Goal: Transaction & Acquisition: Book appointment/travel/reservation

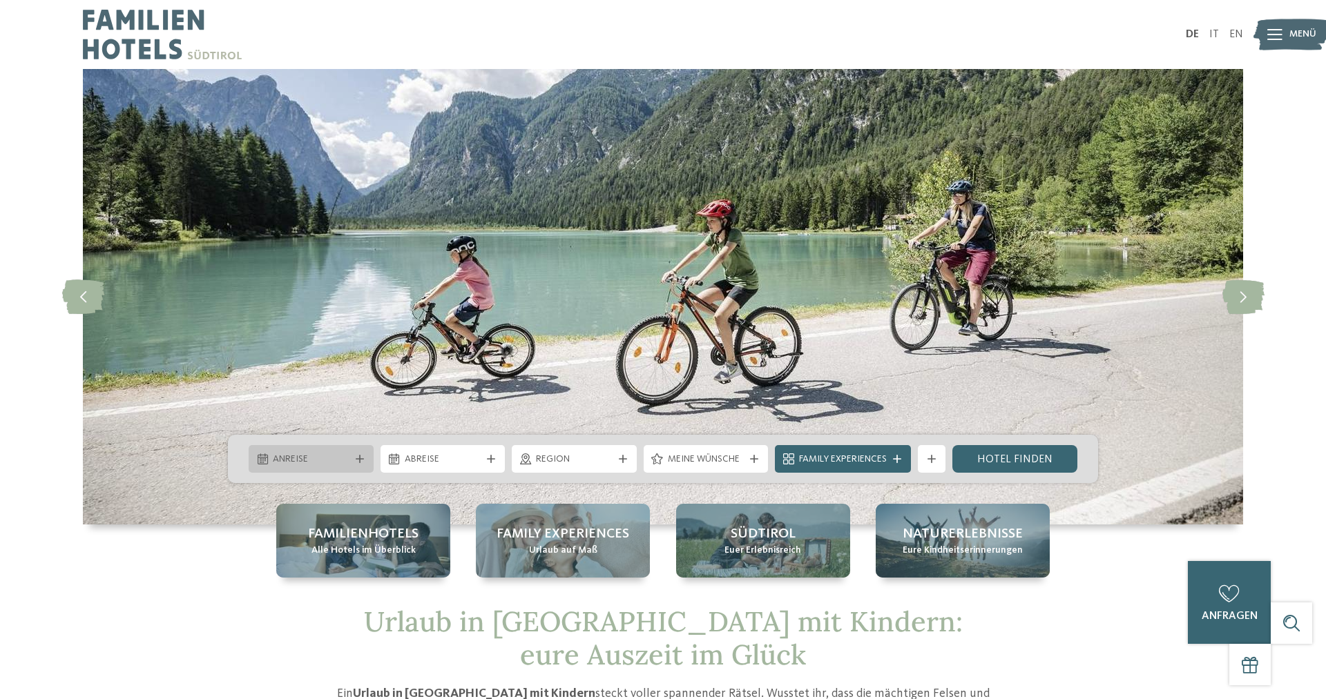
click at [344, 454] on span "Anreise" at bounding box center [311, 460] width 77 height 14
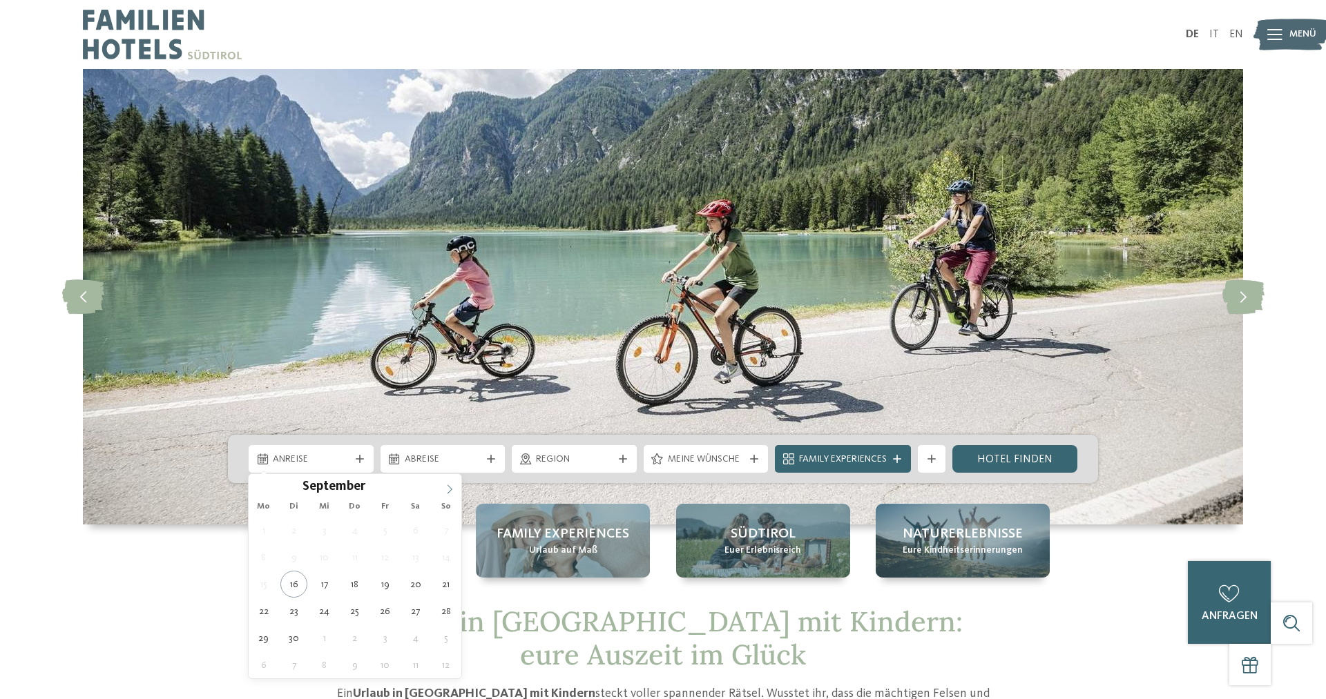
click at [451, 492] on icon at bounding box center [450, 490] width 10 height 10
type div "04.10.2025"
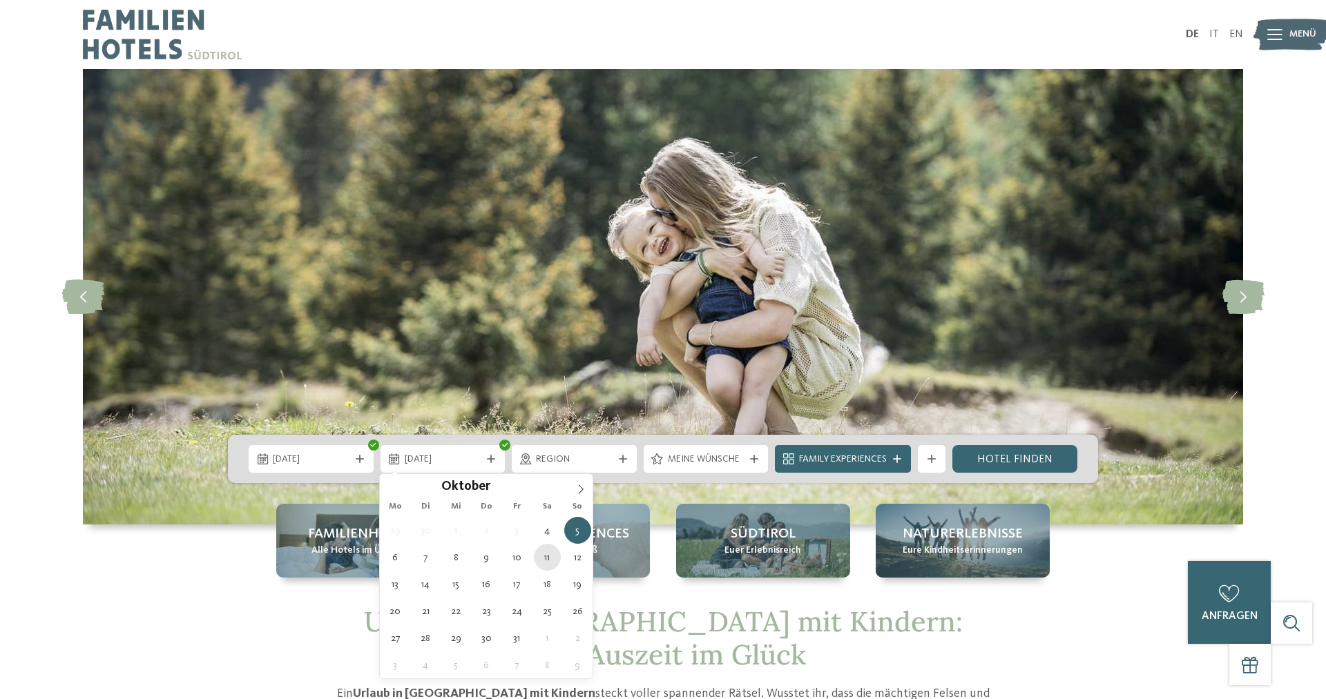
type div "11.10.2025"
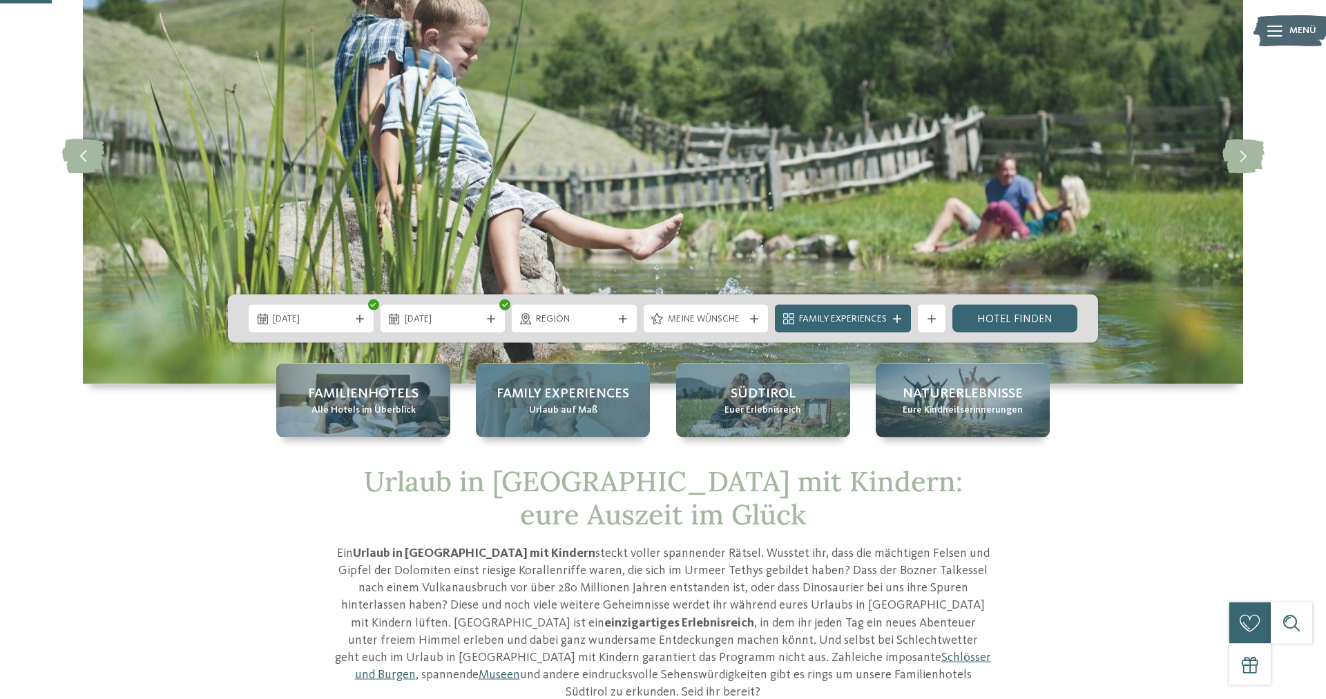
scroll to position [141, 0]
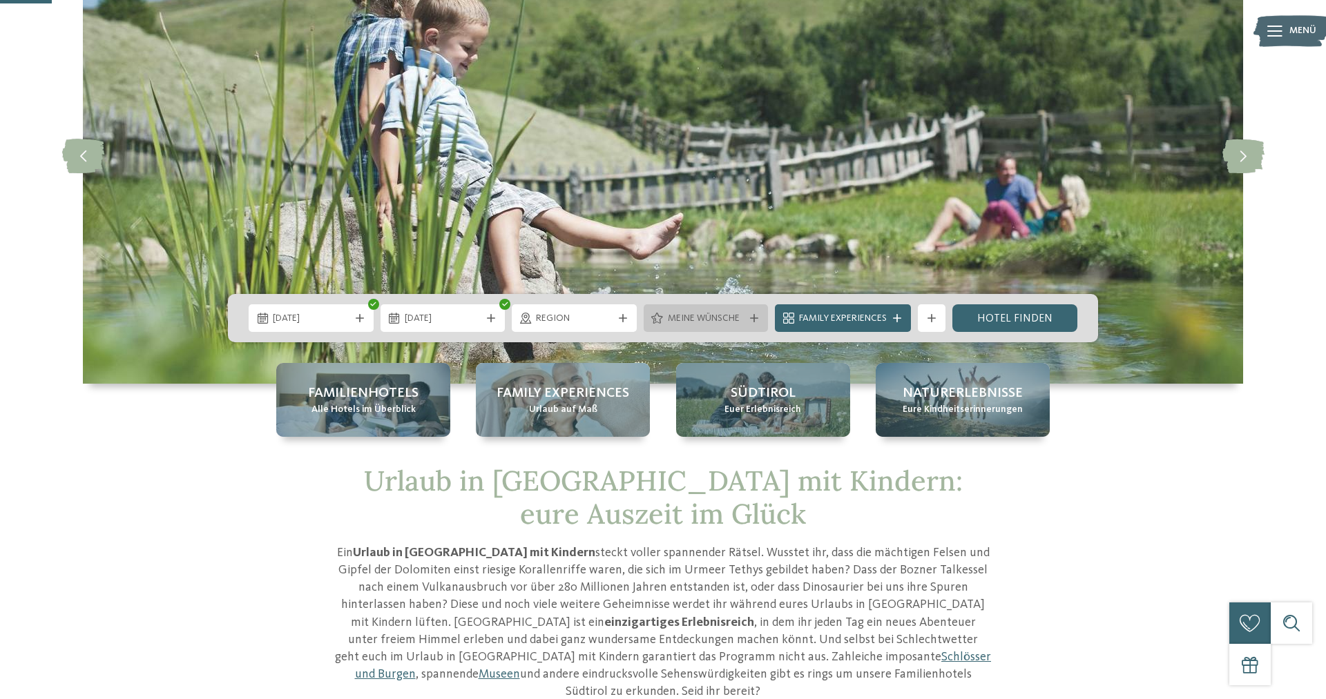
click at [724, 320] on span "Meine Wünsche" at bounding box center [706, 319] width 77 height 14
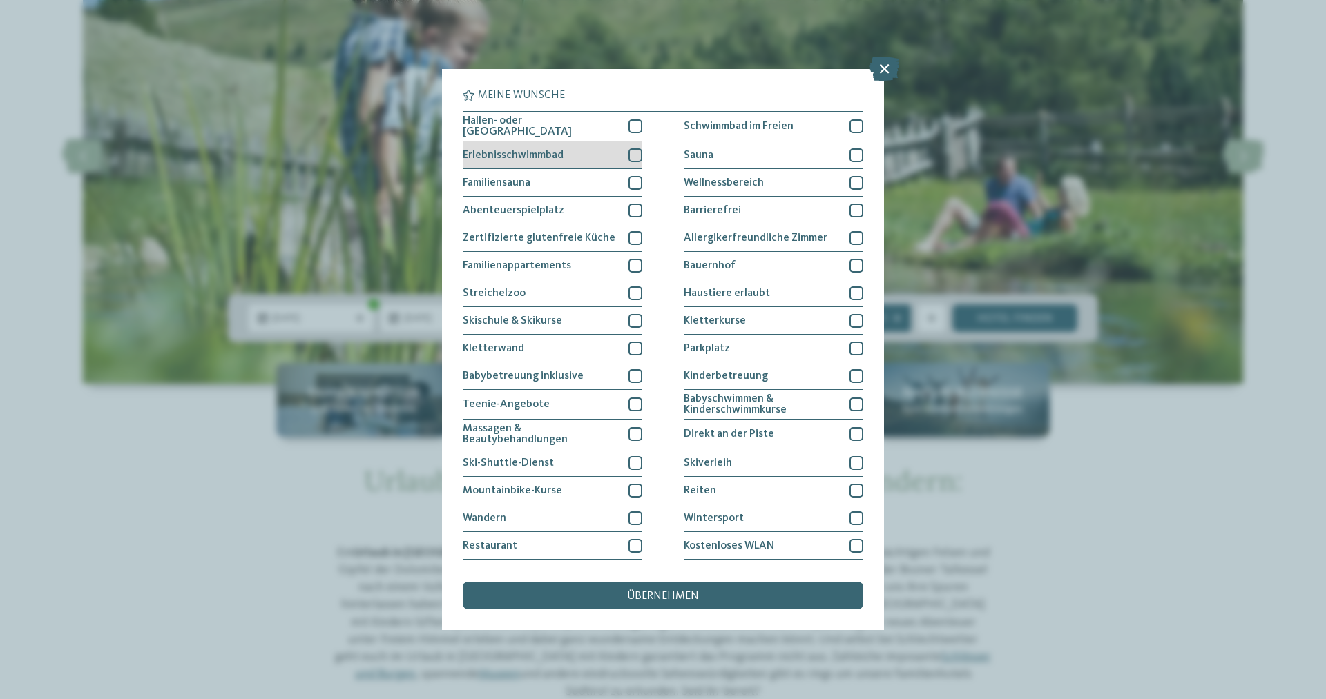
click at [634, 155] on div at bounding box center [635, 155] width 14 height 14
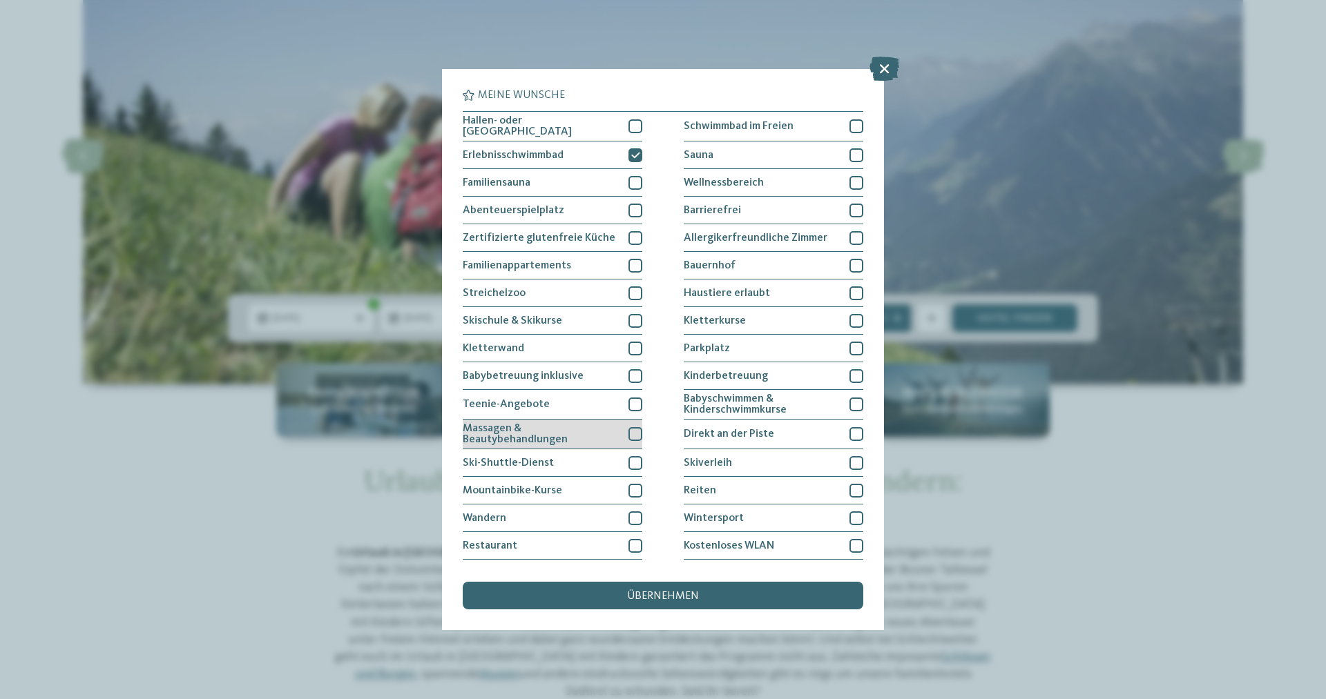
click at [634, 432] on div at bounding box center [635, 434] width 14 height 14
click at [634, 405] on div at bounding box center [635, 405] width 14 height 14
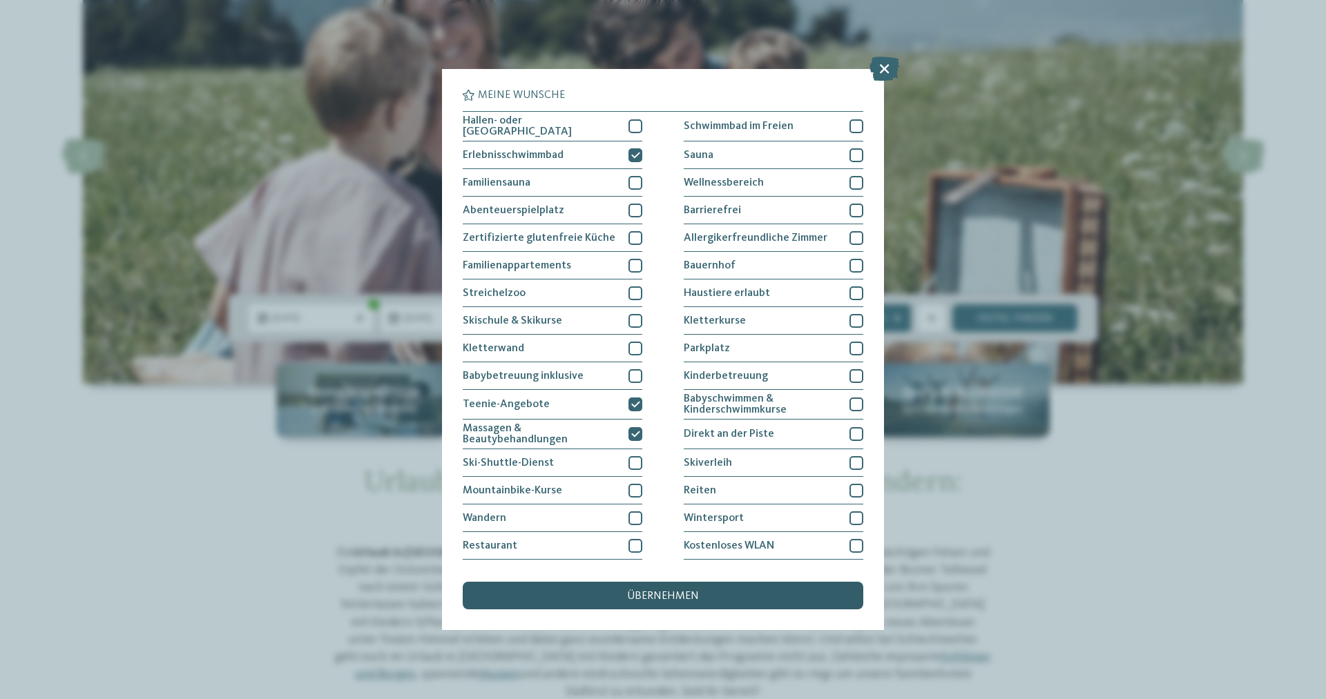
click at [681, 599] on span "übernehmen" at bounding box center [663, 596] width 72 height 11
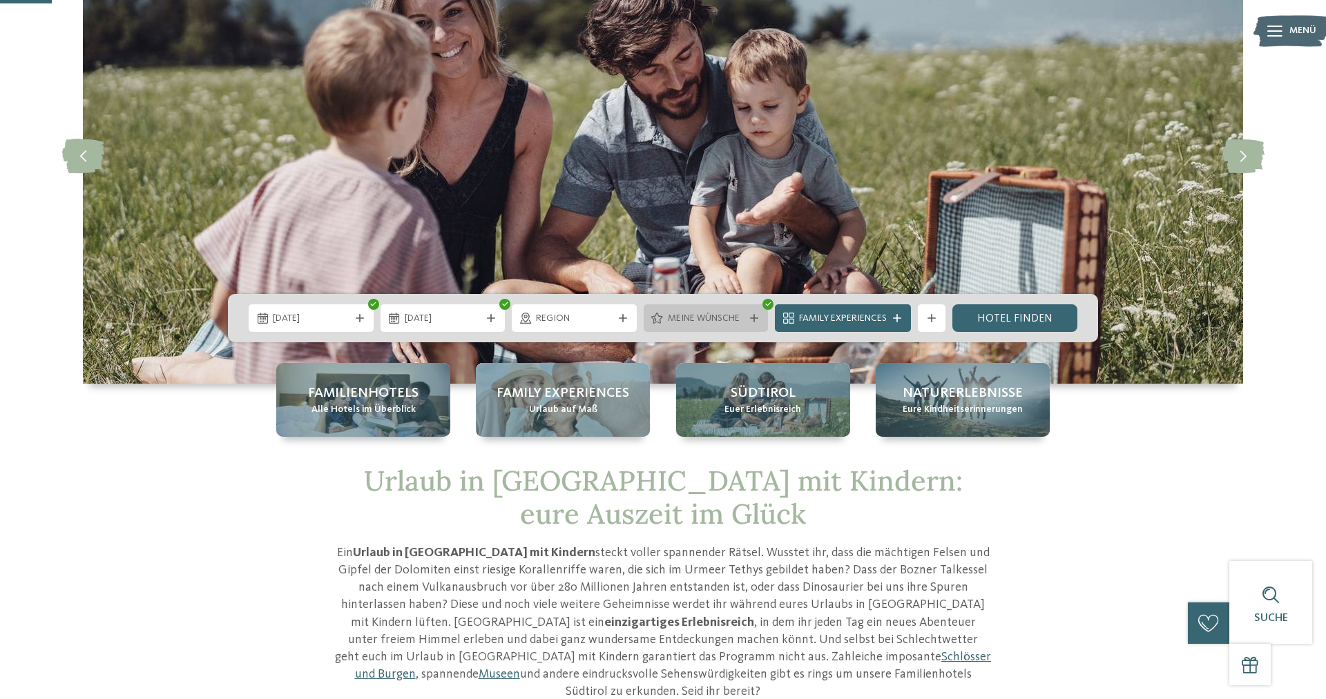
click at [748, 318] on div at bounding box center [754, 318] width 14 height 8
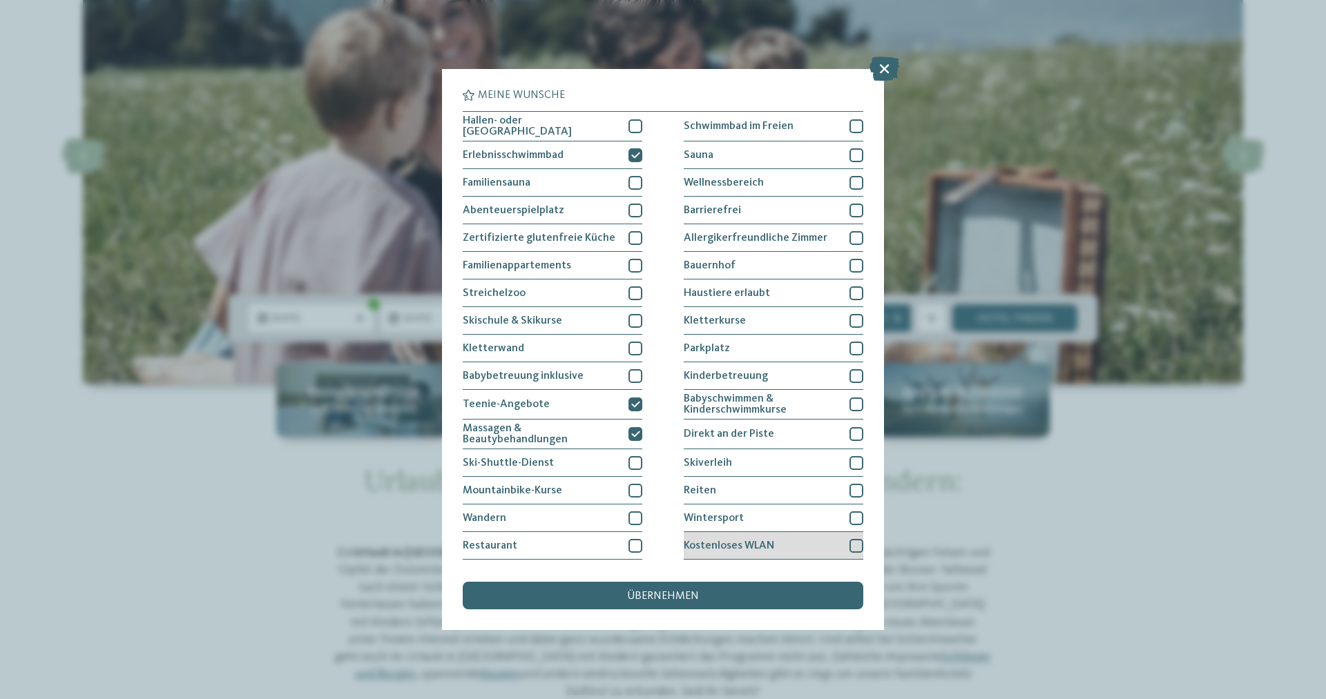
click at [847, 543] on div "Kostenloses WLAN" at bounding box center [774, 546] width 180 height 28
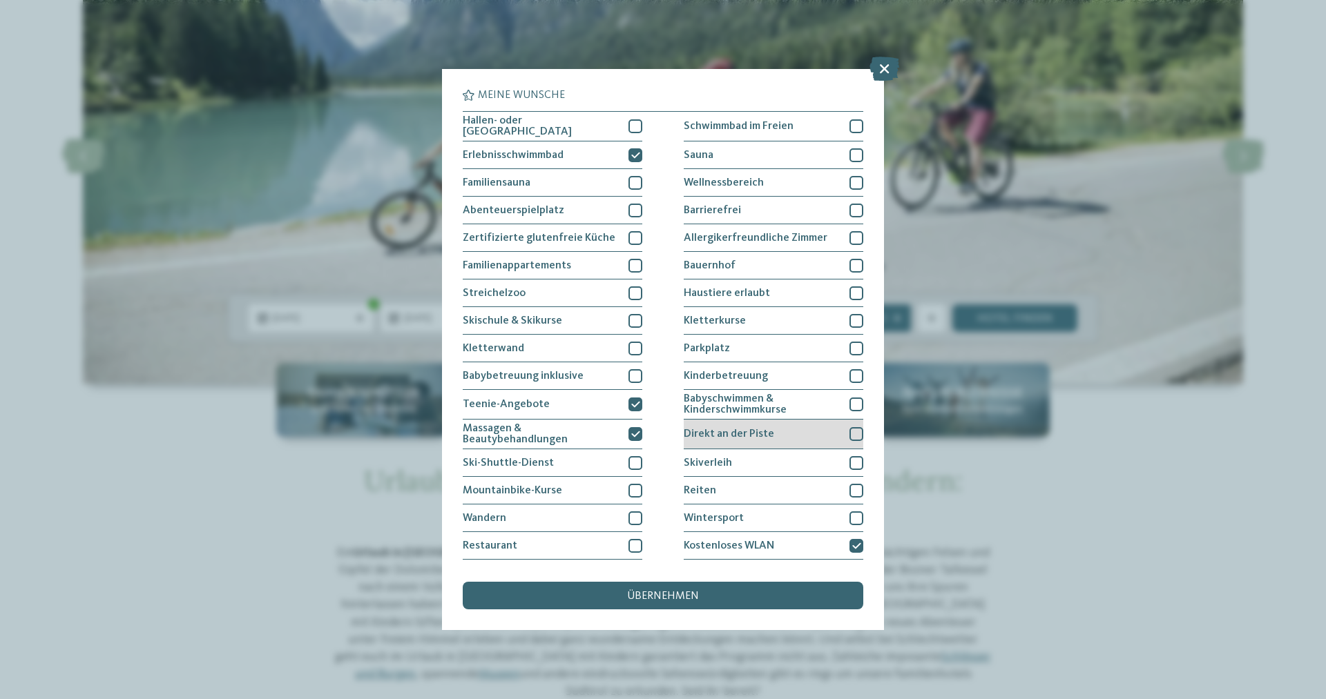
scroll to position [24, 0]
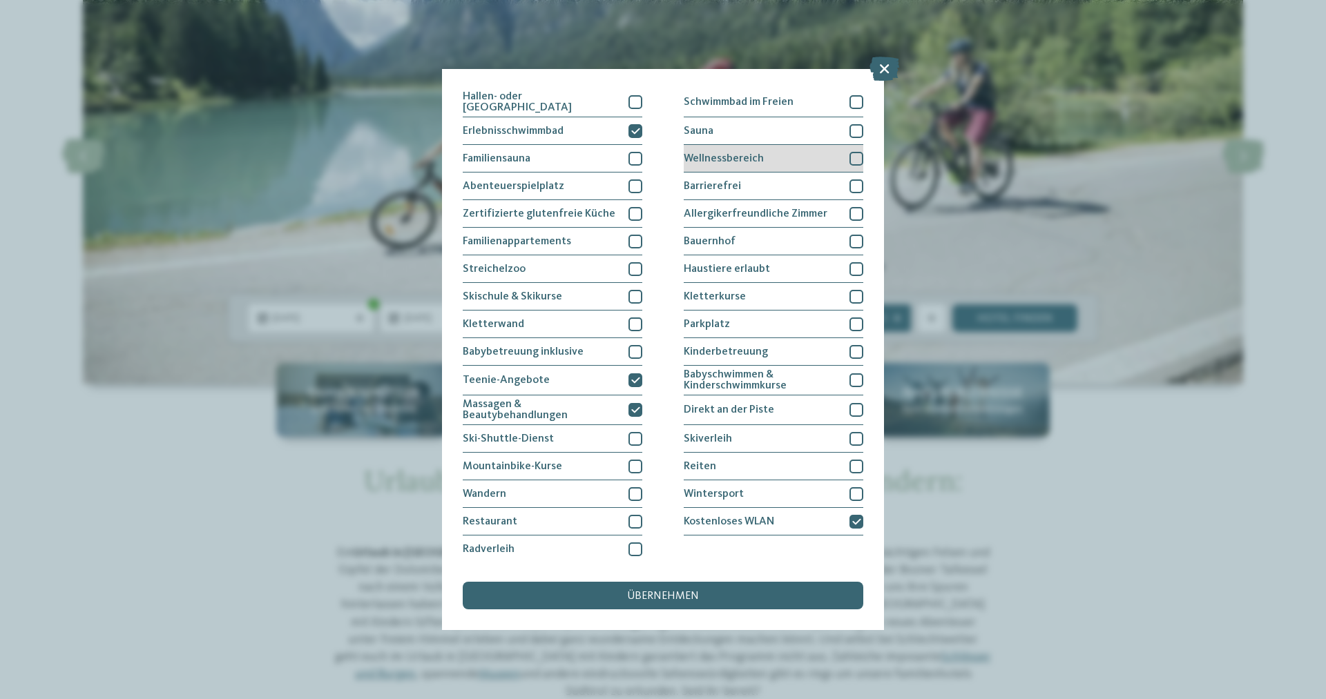
click at [849, 159] on div "Wellnessbereich" at bounding box center [774, 159] width 180 height 28
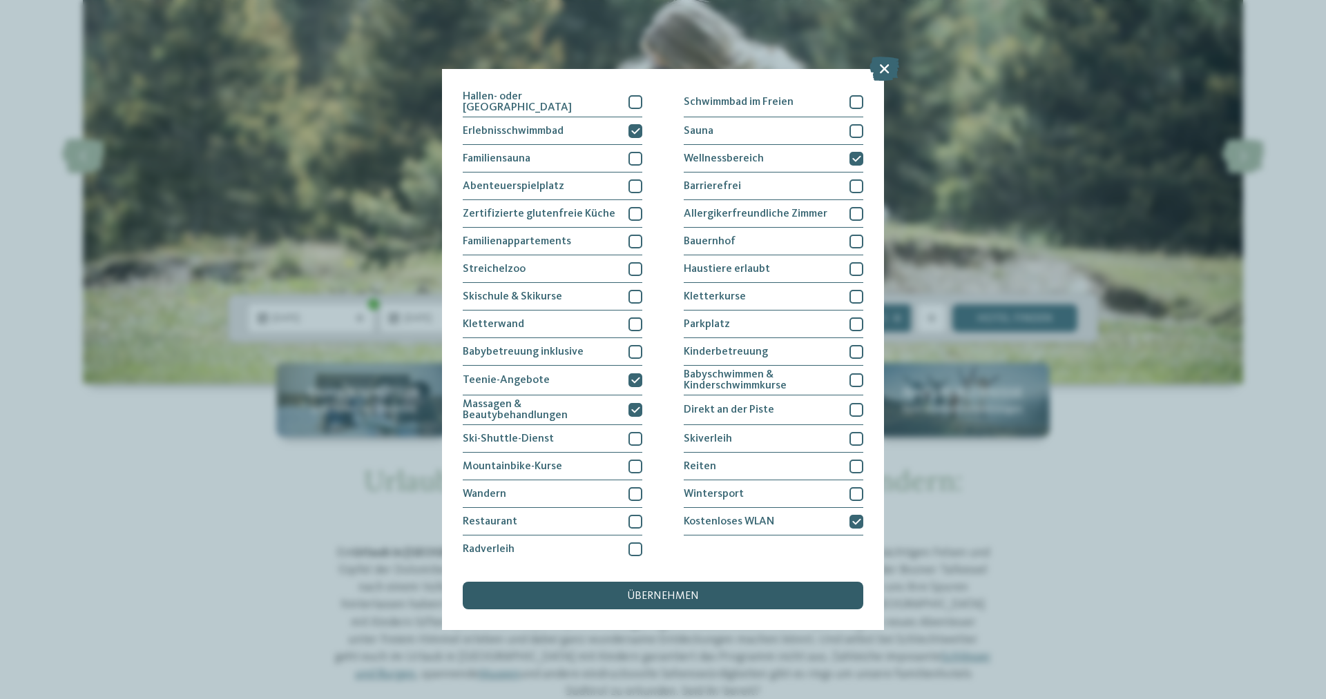
click at [697, 597] on span "übernehmen" at bounding box center [663, 596] width 72 height 11
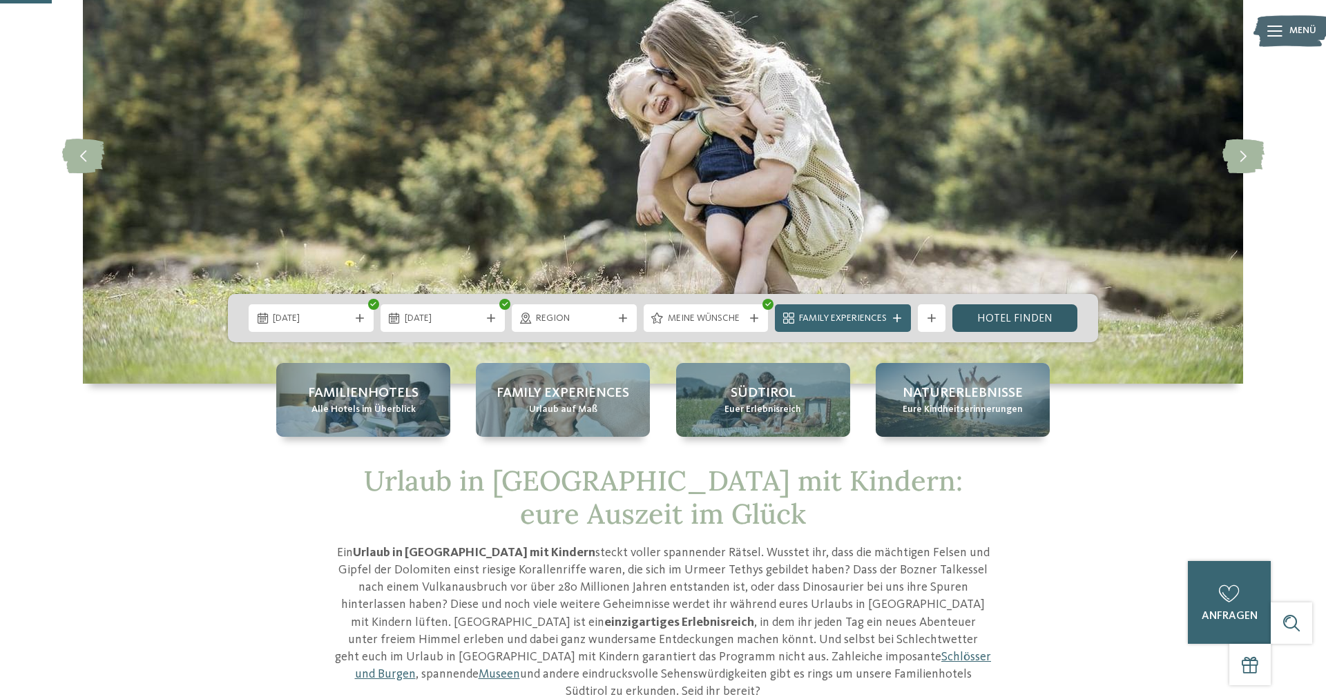
click at [1022, 313] on link "Hotel finden" at bounding box center [1014, 318] width 125 height 28
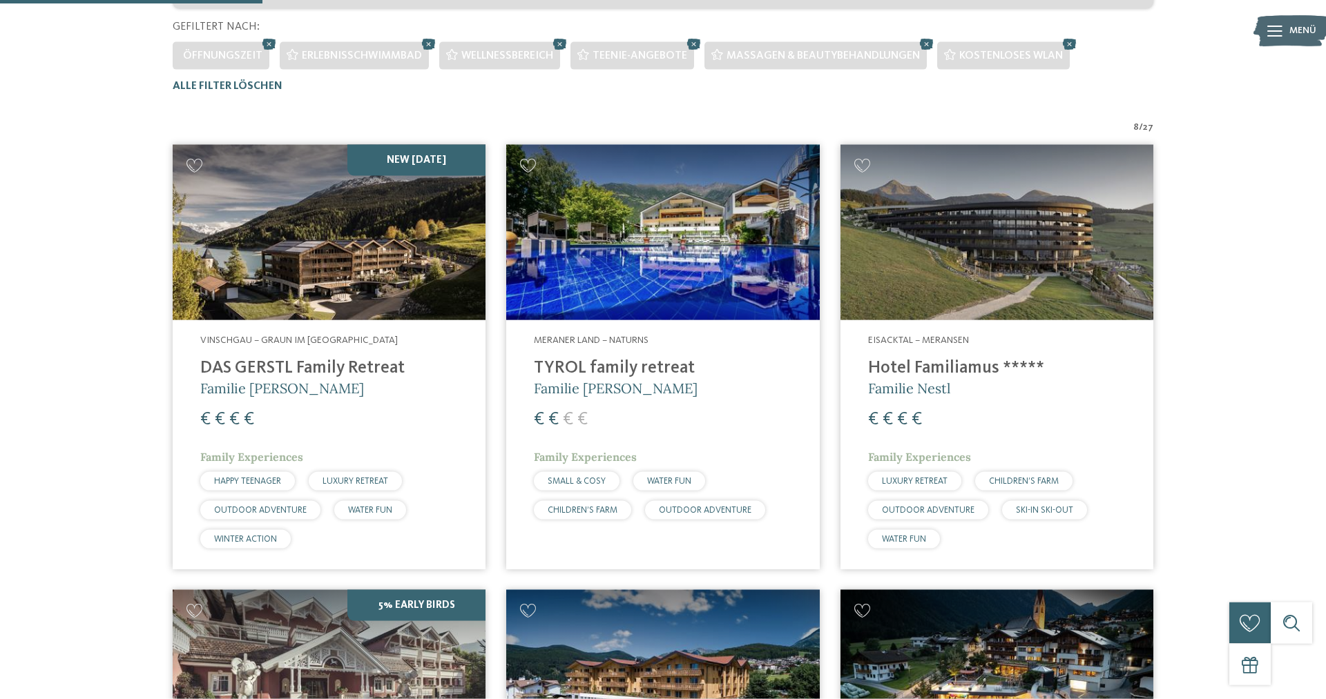
scroll to position [394, 0]
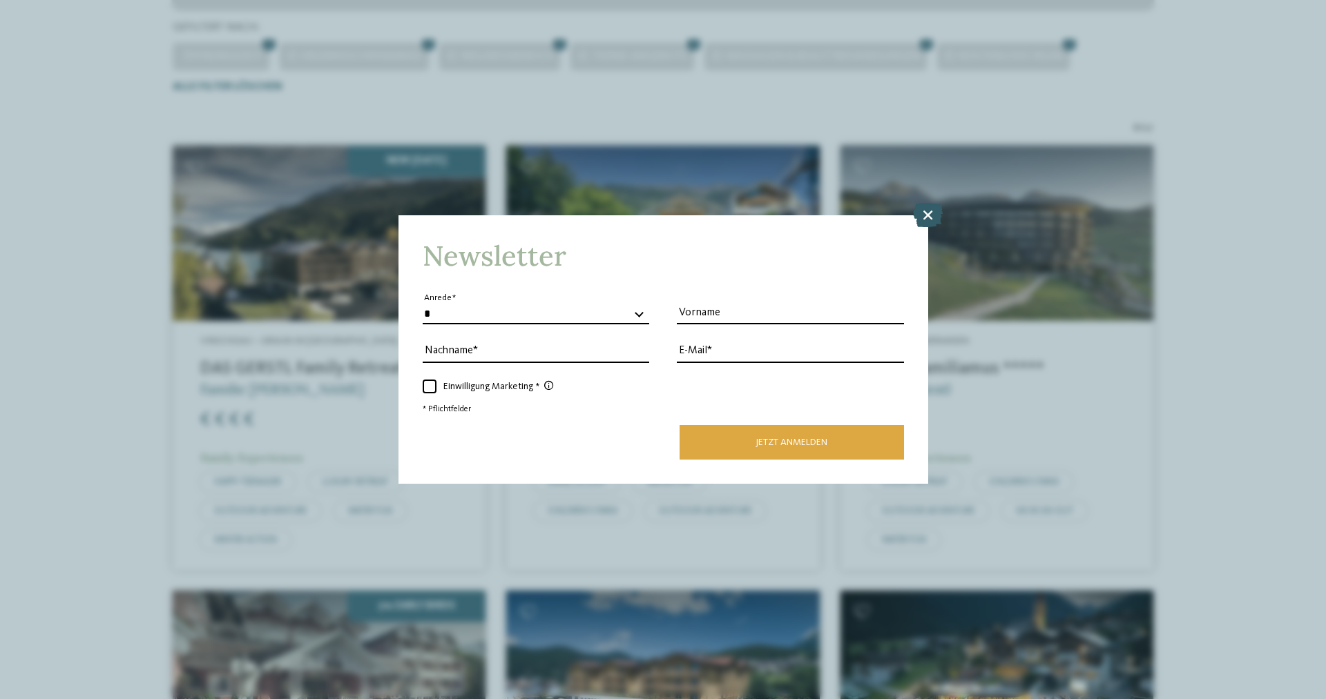
click at [927, 214] on icon at bounding box center [928, 215] width 30 height 24
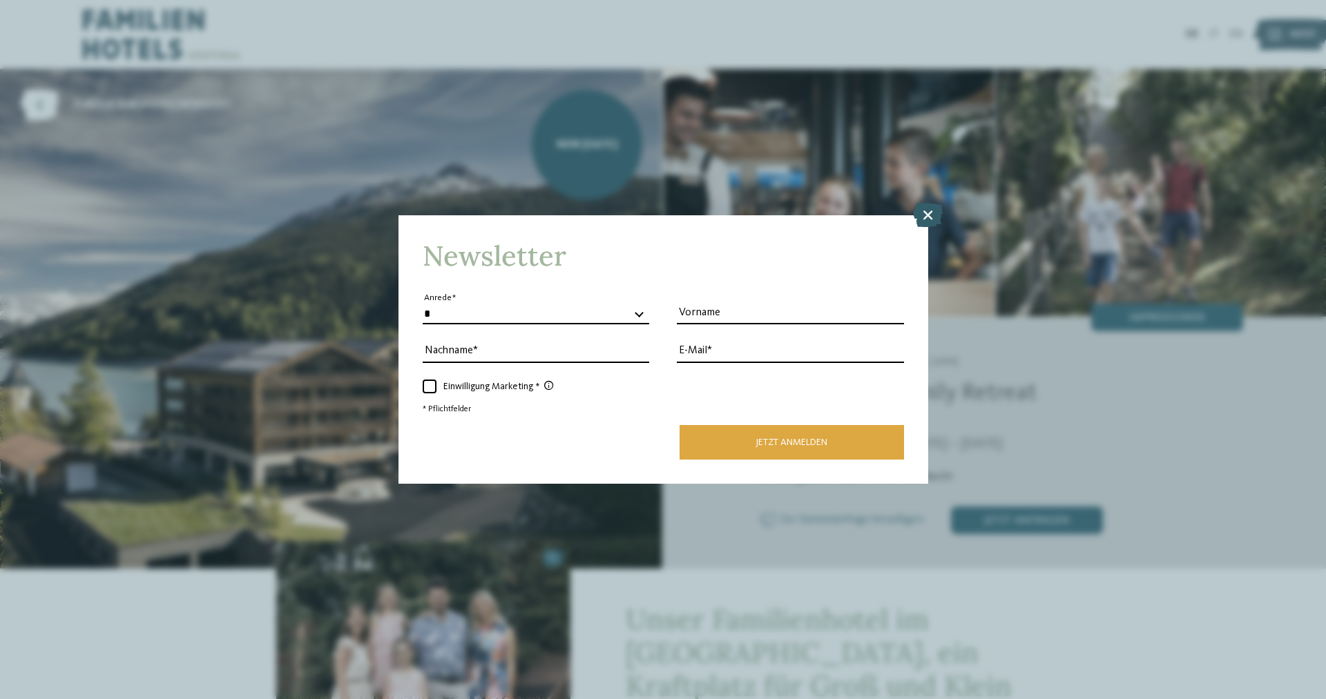
click at [923, 217] on icon at bounding box center [928, 215] width 30 height 24
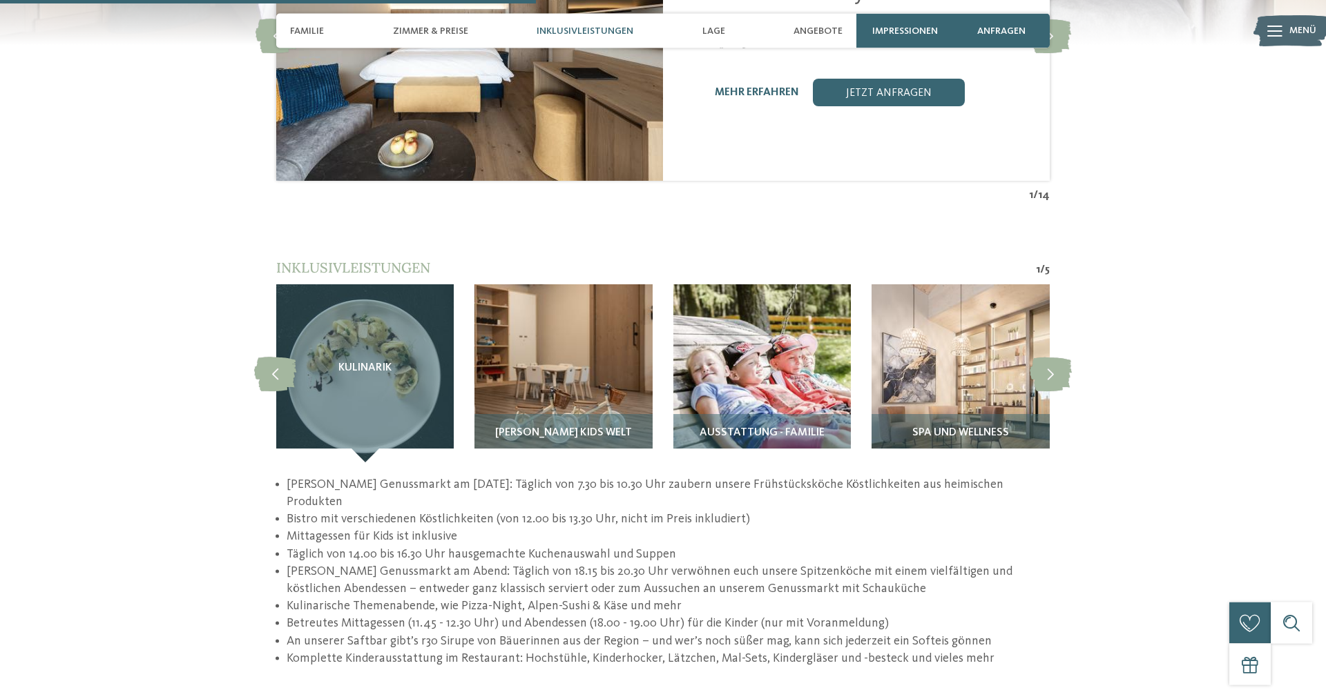
scroll to position [1830, 0]
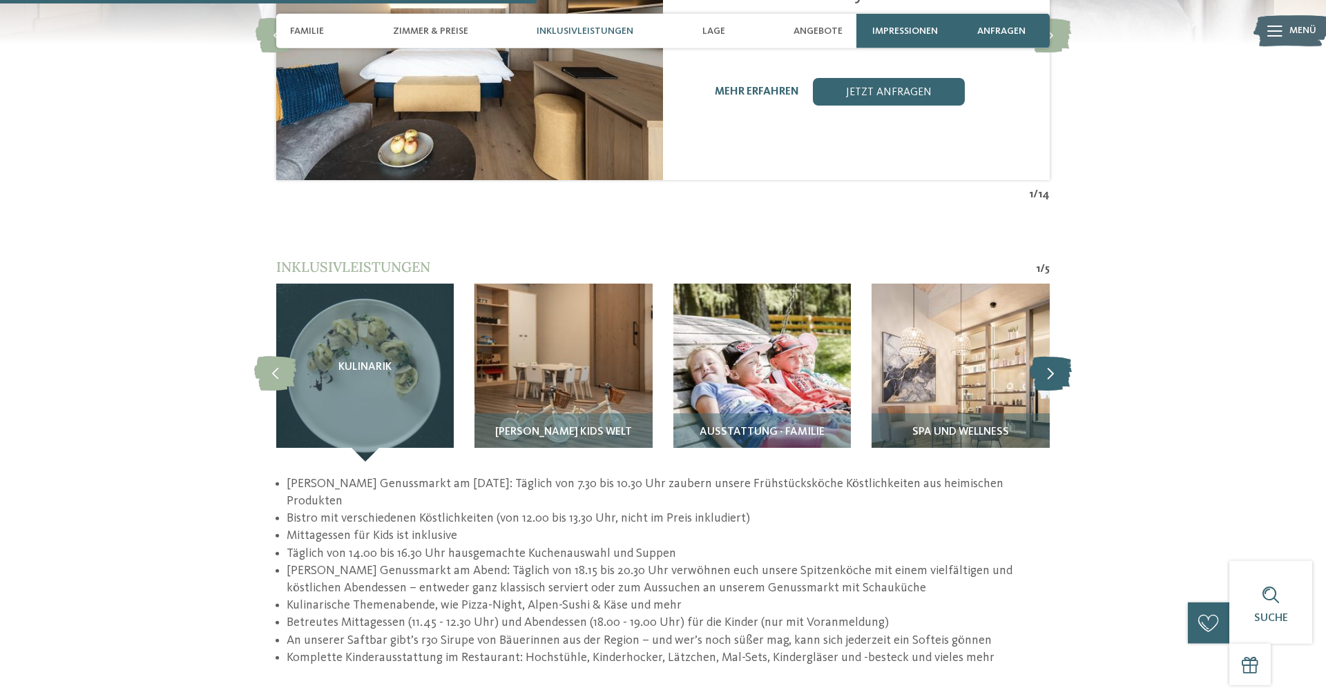
click at [1054, 361] on icon at bounding box center [1050, 373] width 42 height 35
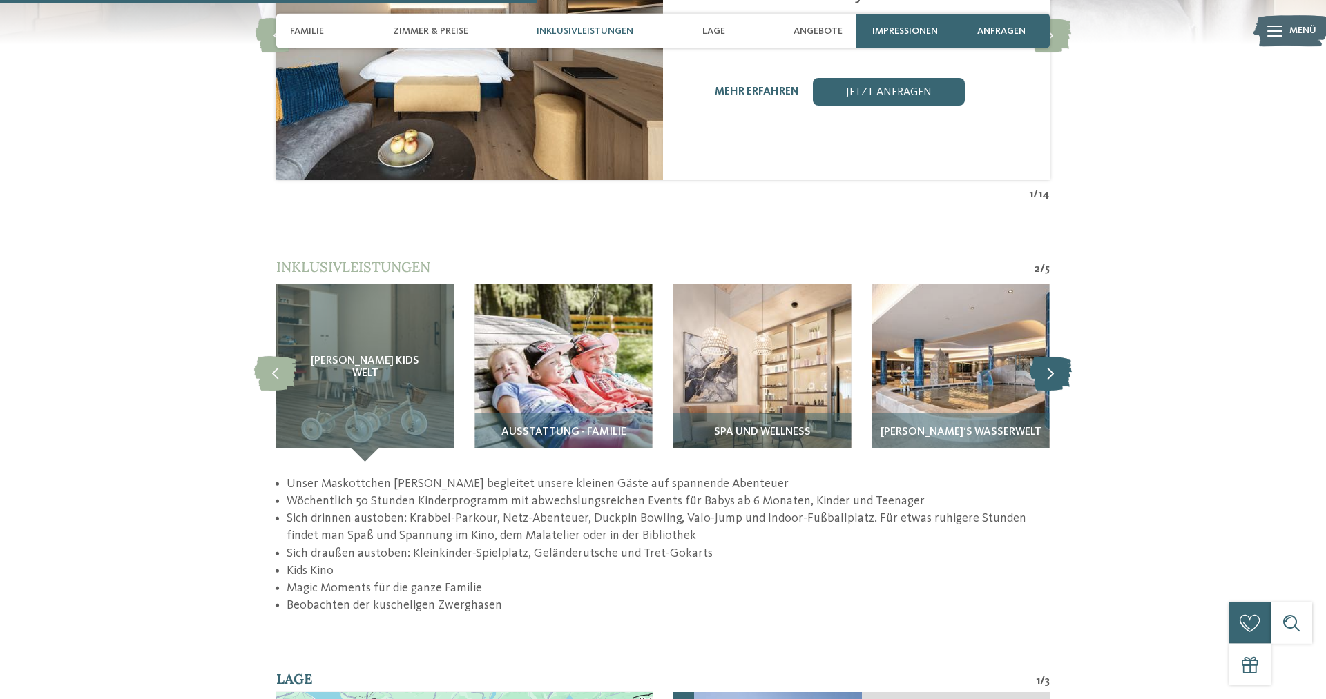
click at [1054, 361] on icon at bounding box center [1050, 373] width 42 height 35
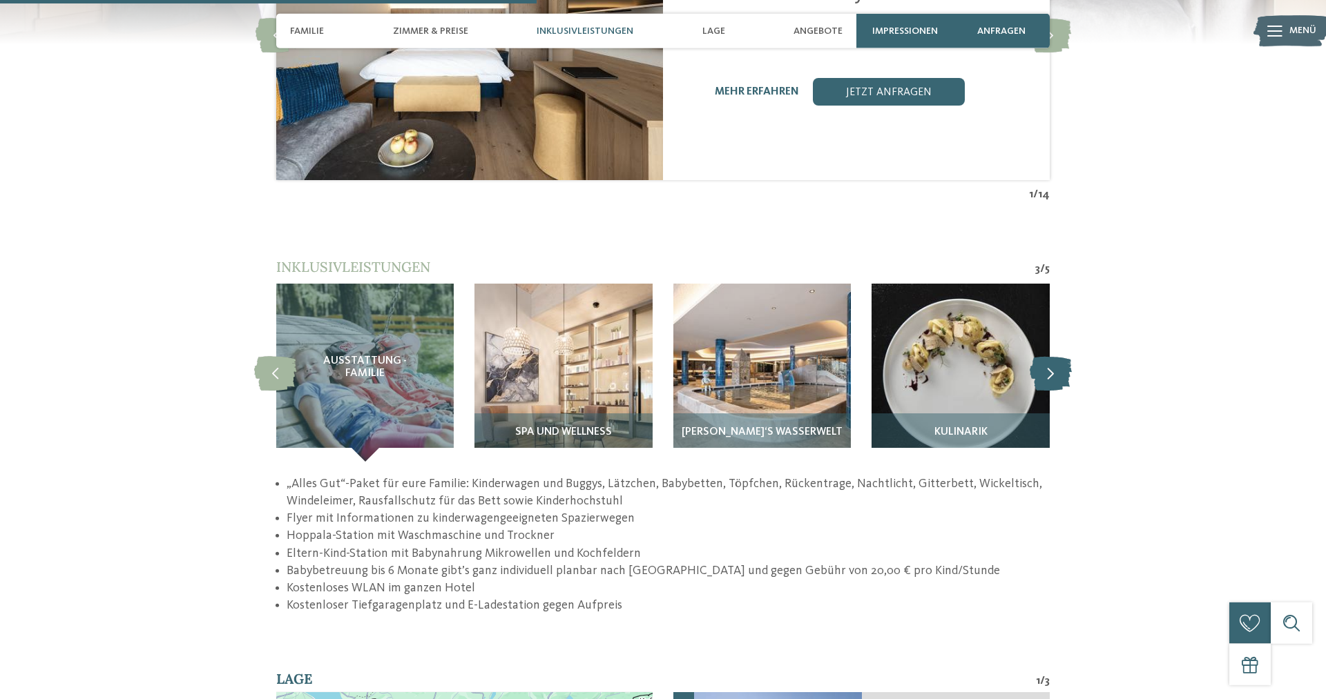
click at [1054, 361] on icon at bounding box center [1050, 373] width 42 height 35
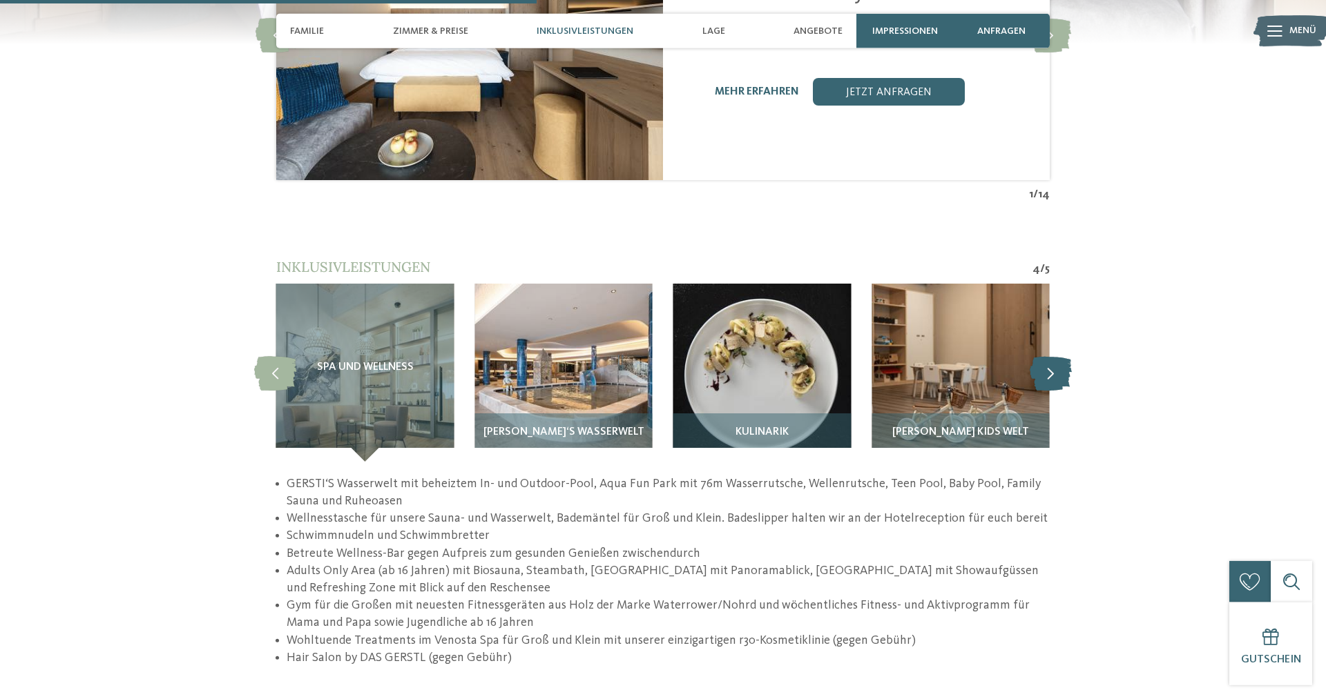
click at [1054, 361] on icon at bounding box center [1050, 373] width 42 height 35
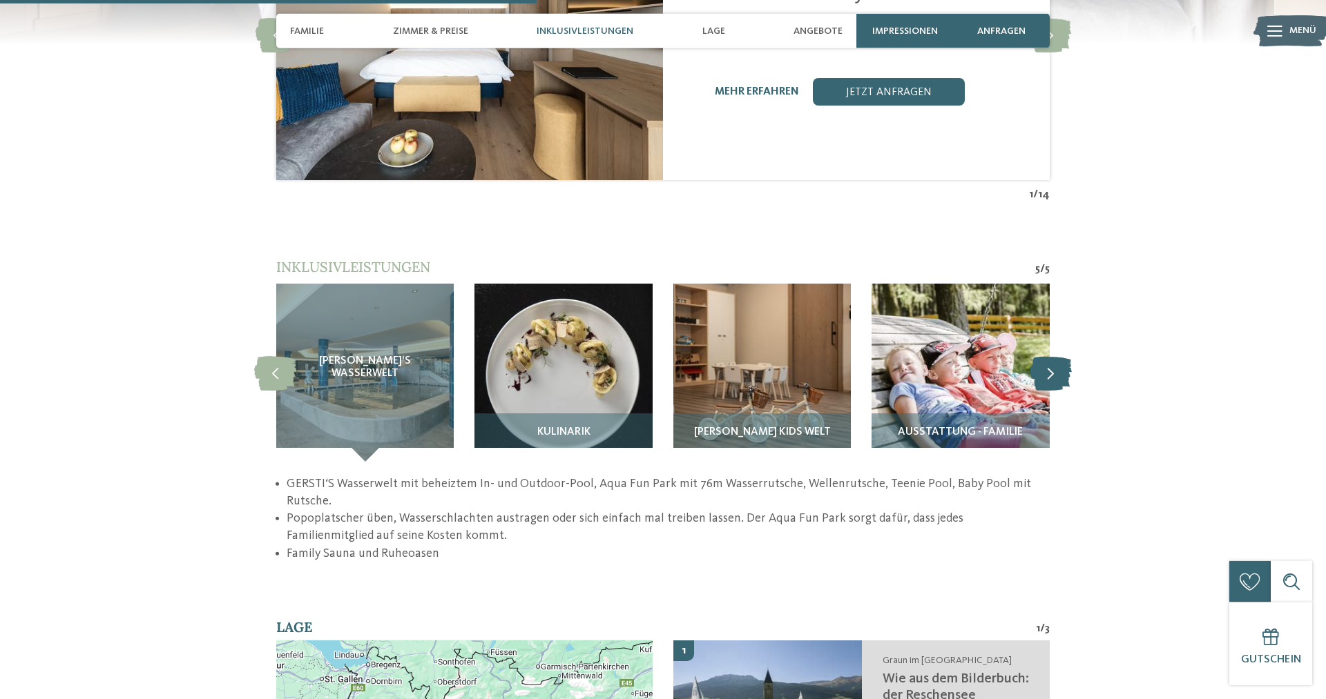
click at [1054, 361] on icon at bounding box center [1050, 373] width 42 height 35
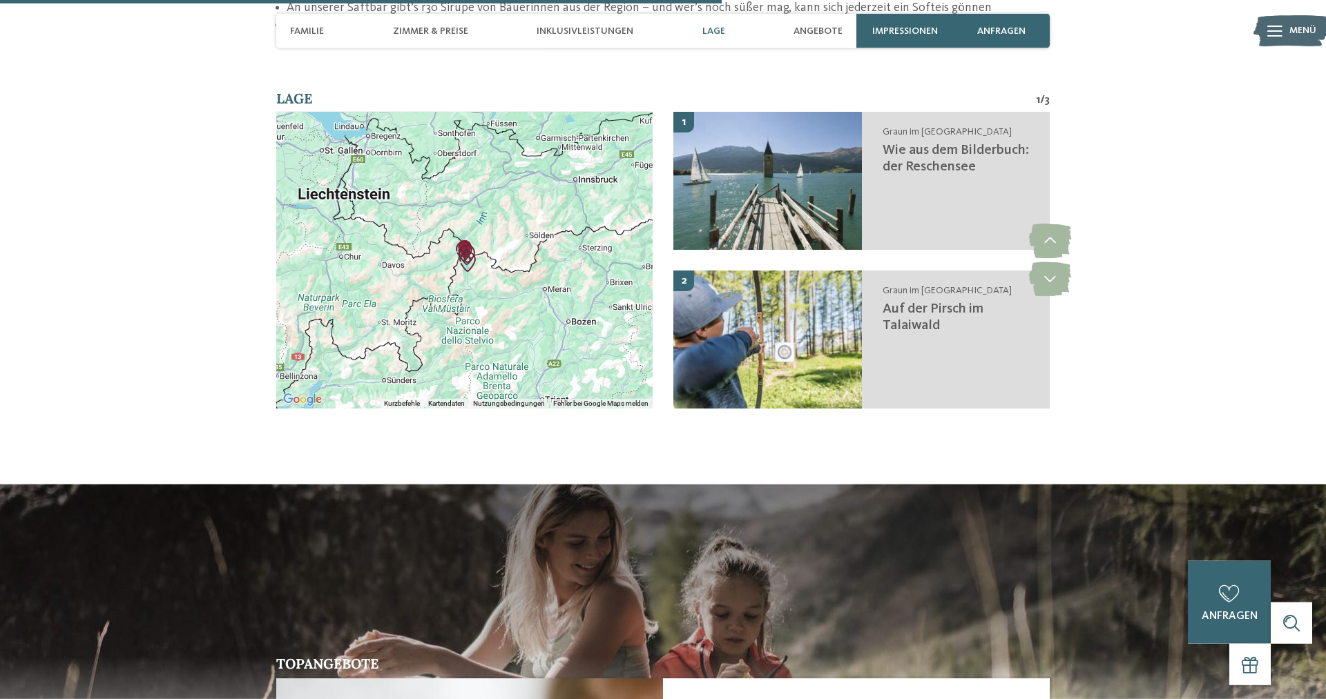
scroll to position [2463, 0]
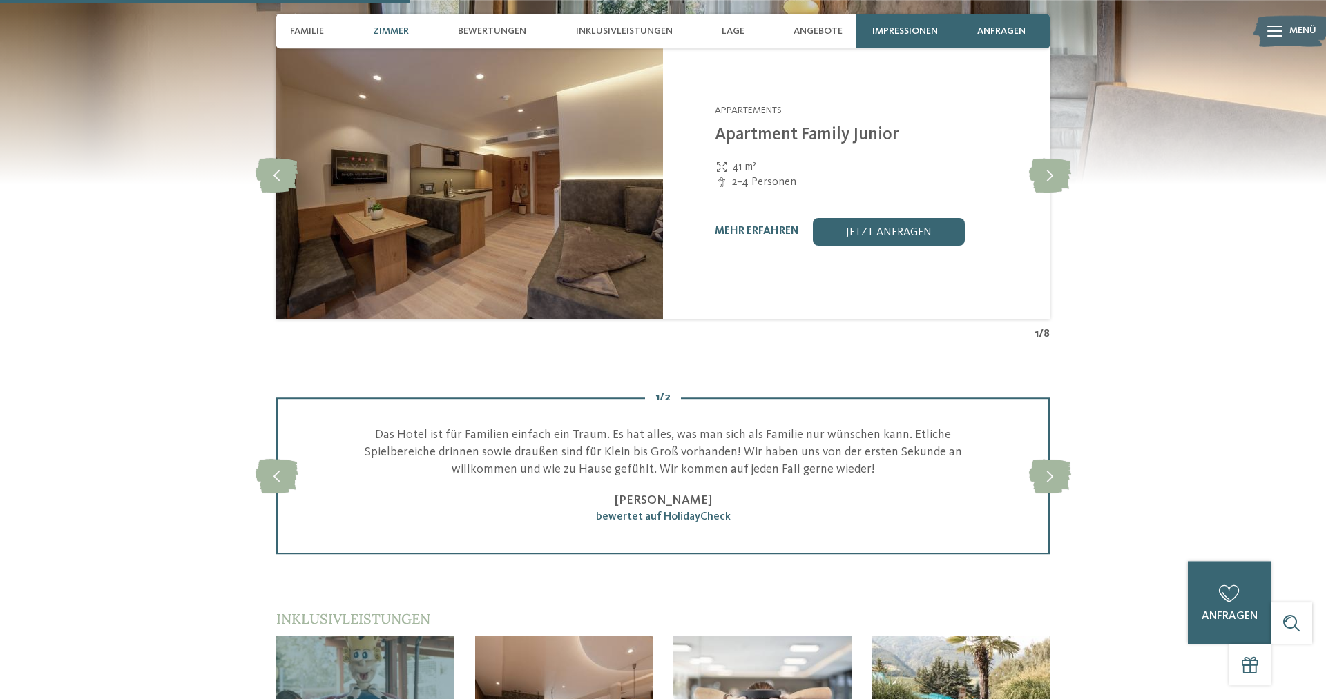
scroll to position [1408, 0]
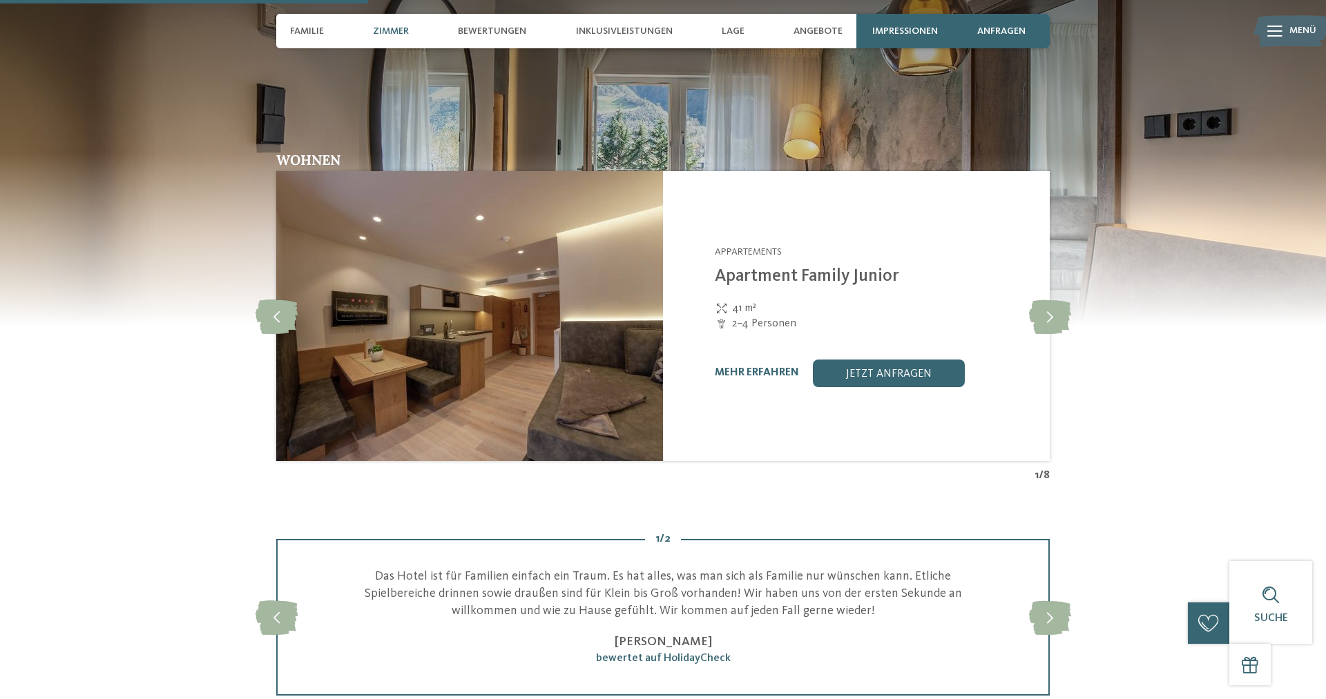
click at [399, 32] on span "Zimmer" at bounding box center [391, 32] width 36 height 12
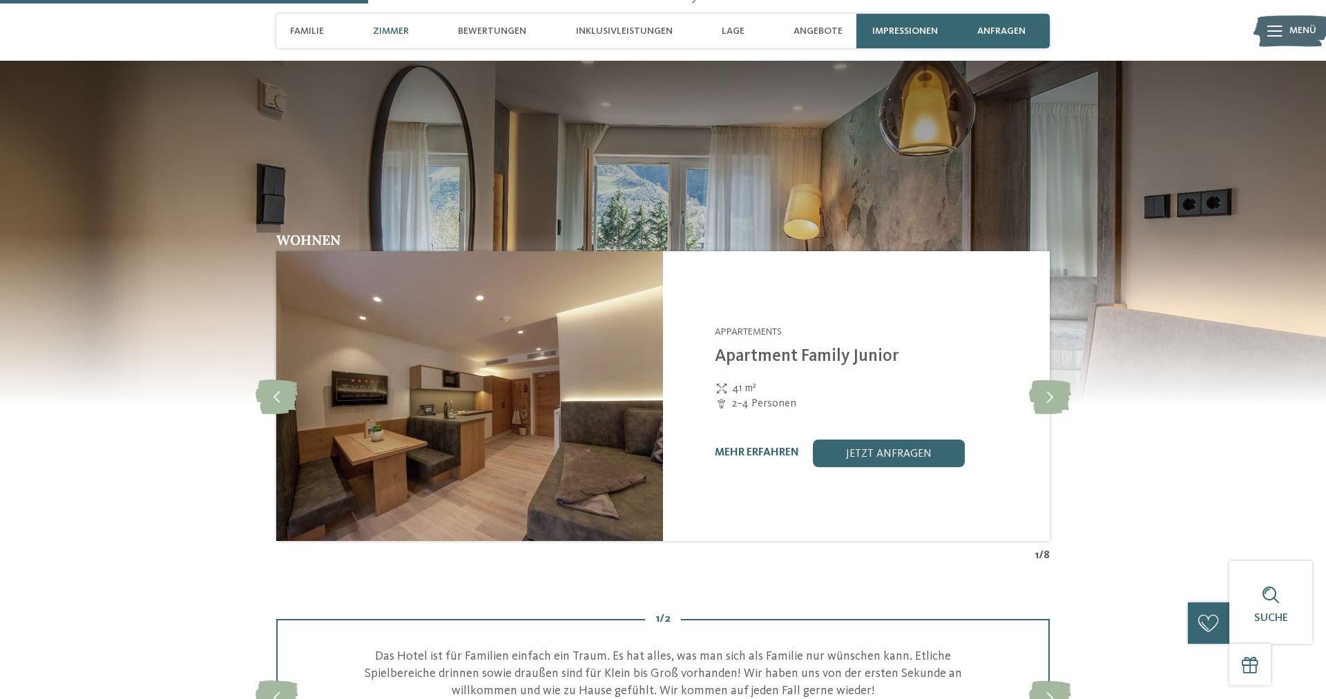
scroll to position [1180, 0]
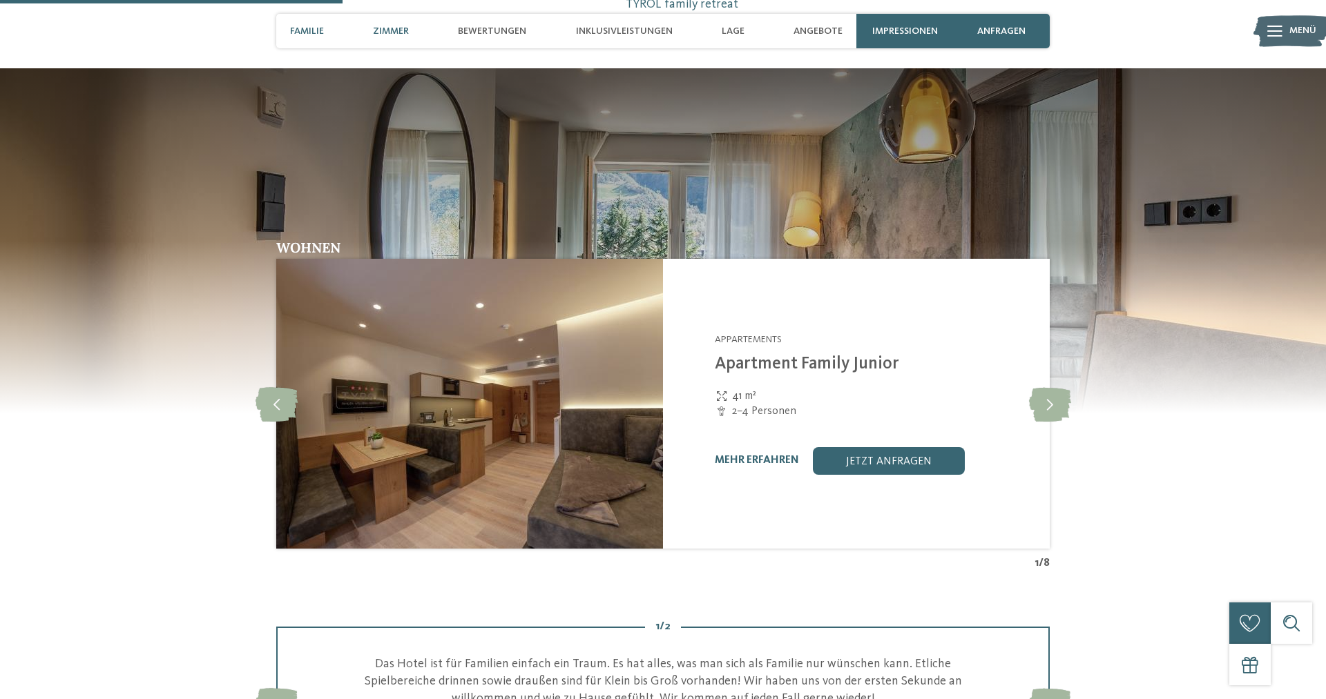
click at [310, 34] on span "Familie" at bounding box center [307, 32] width 34 height 12
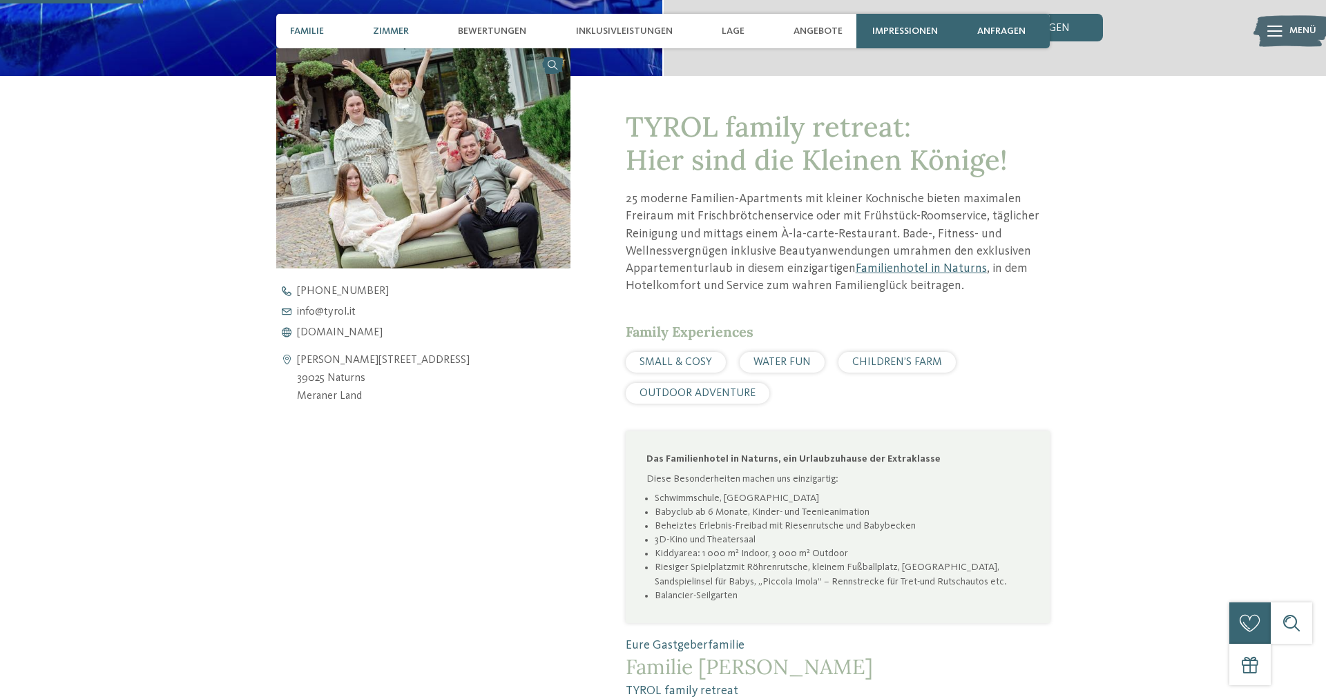
click at [401, 26] on span "Zimmer" at bounding box center [391, 32] width 36 height 12
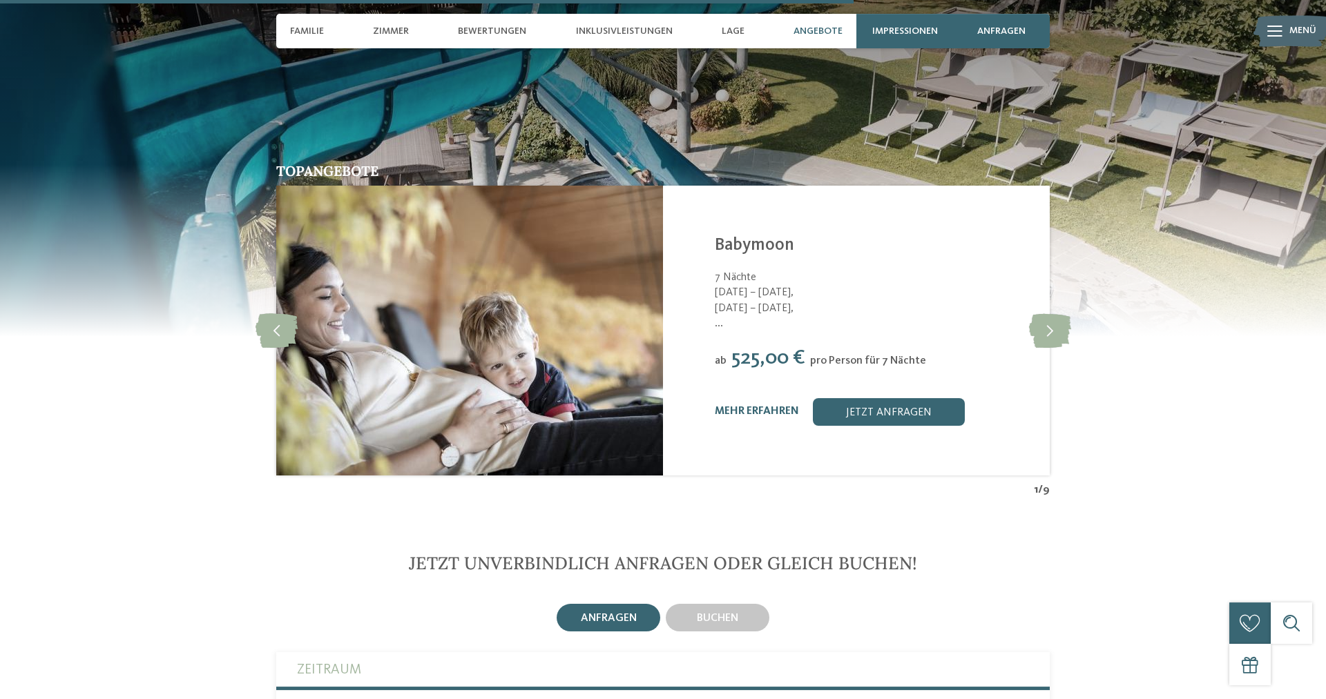
scroll to position [2940, 0]
click at [1053, 324] on icon at bounding box center [1050, 330] width 42 height 35
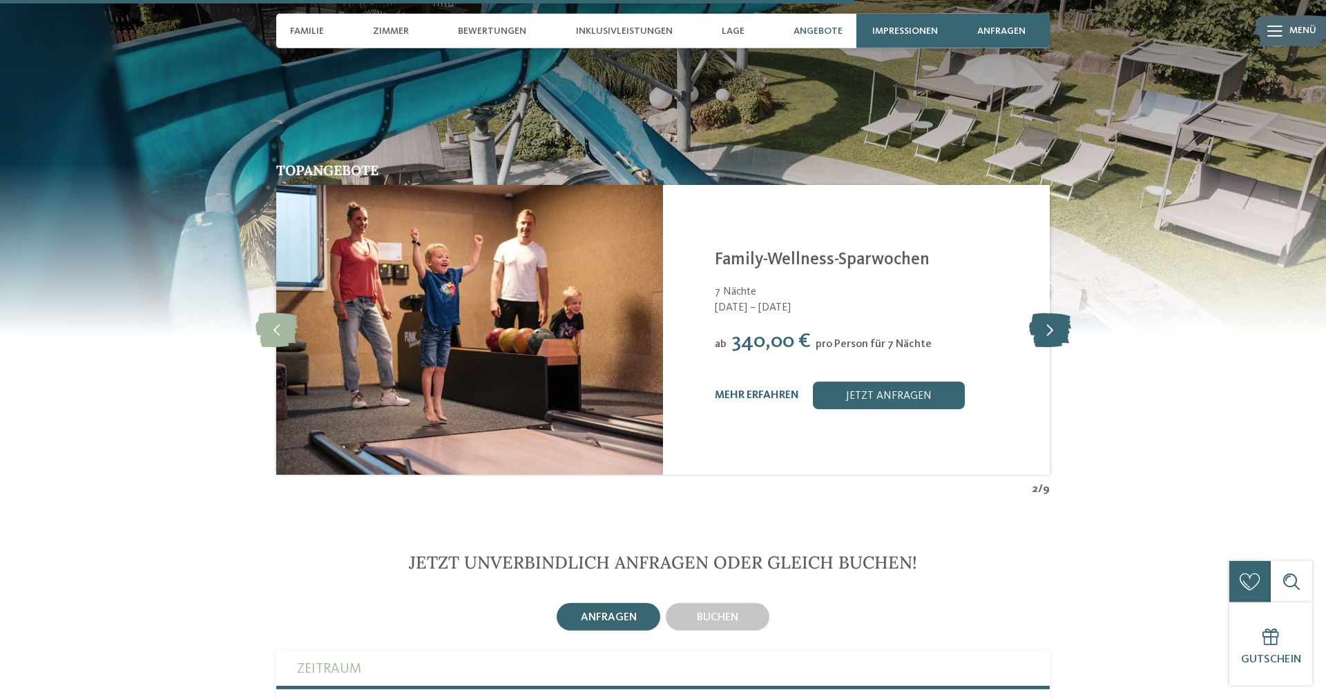
click at [1053, 324] on icon at bounding box center [1050, 330] width 42 height 35
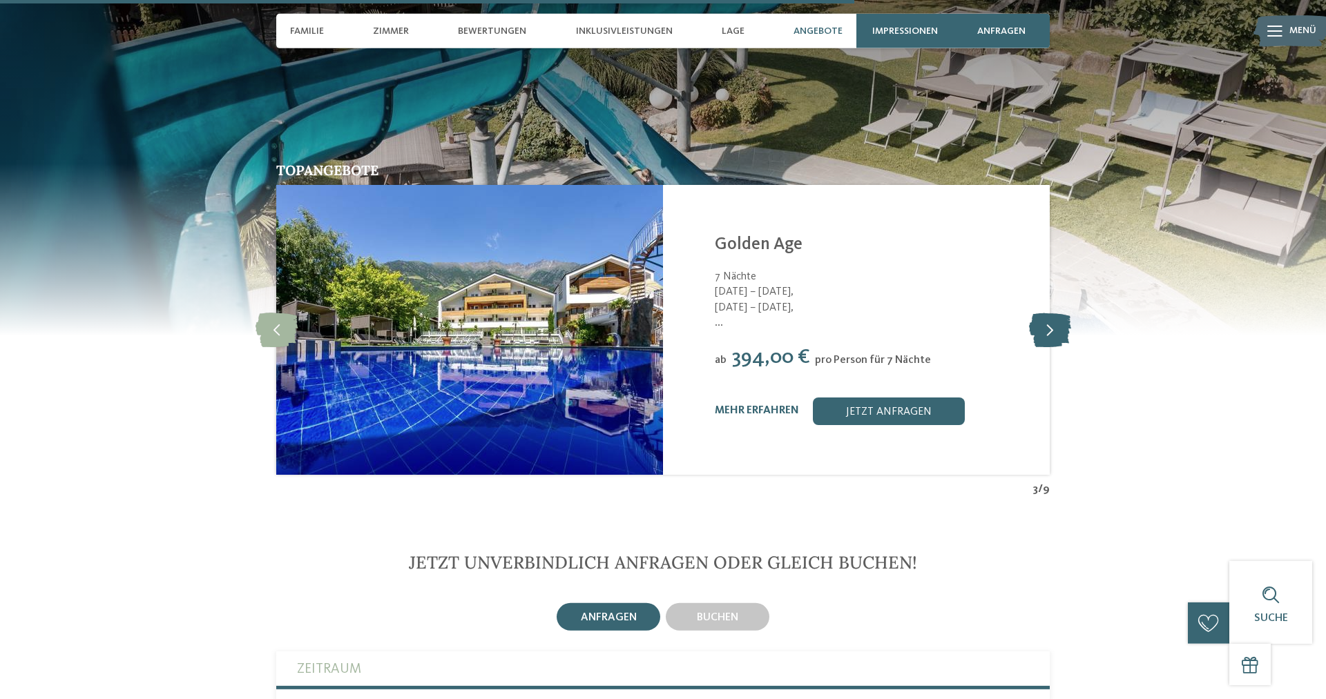
click at [1052, 326] on icon at bounding box center [1050, 330] width 42 height 35
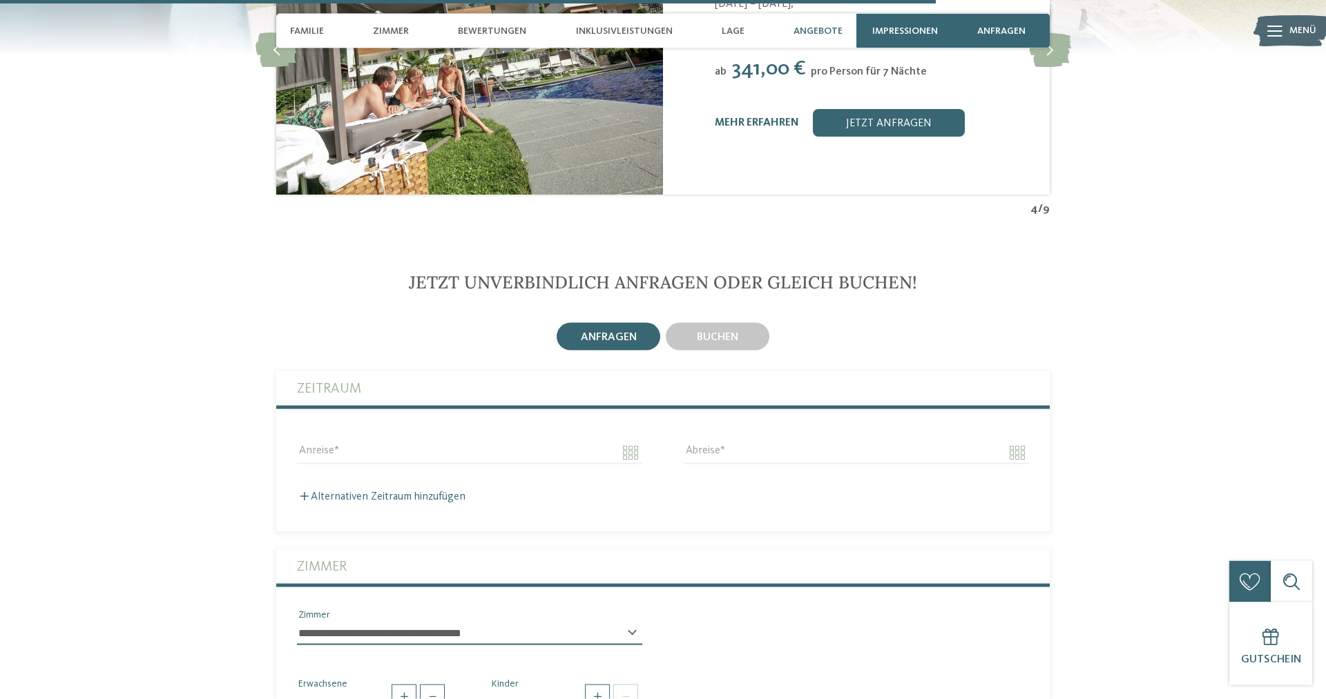
scroll to position [3221, 0]
click at [715, 333] on span "buchen" at bounding box center [717, 336] width 41 height 11
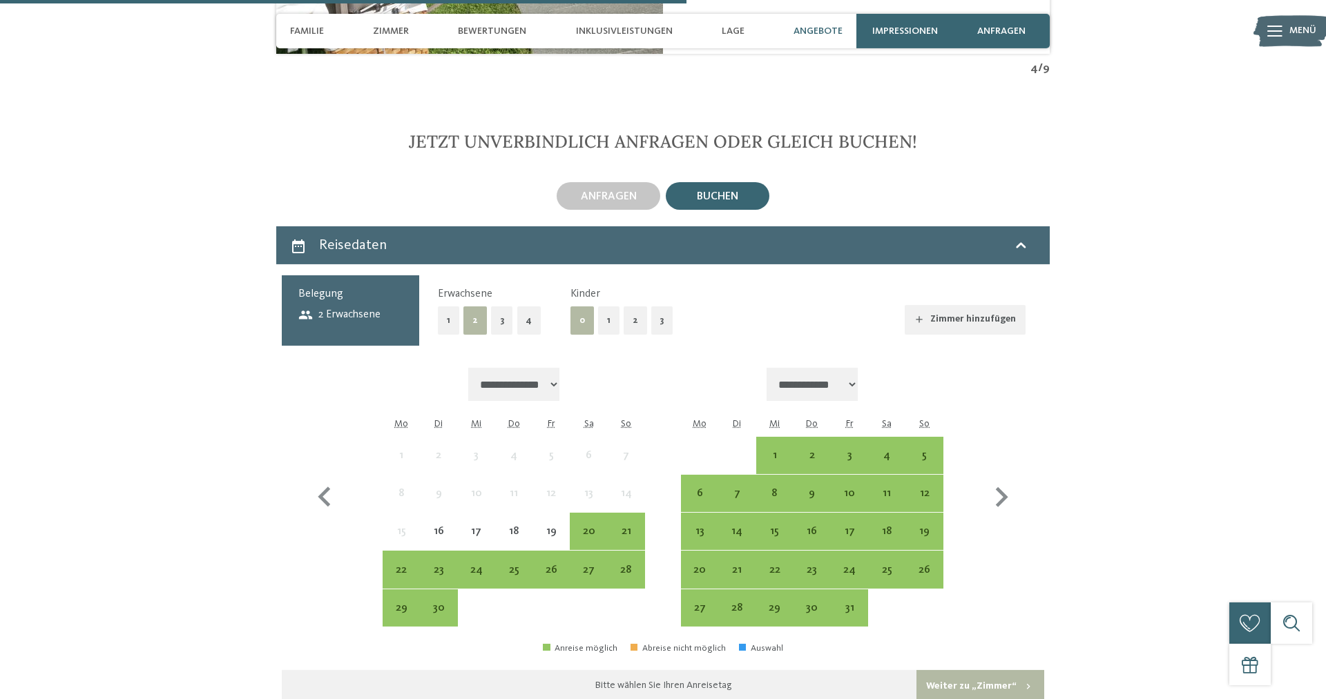
scroll to position [3362, 0]
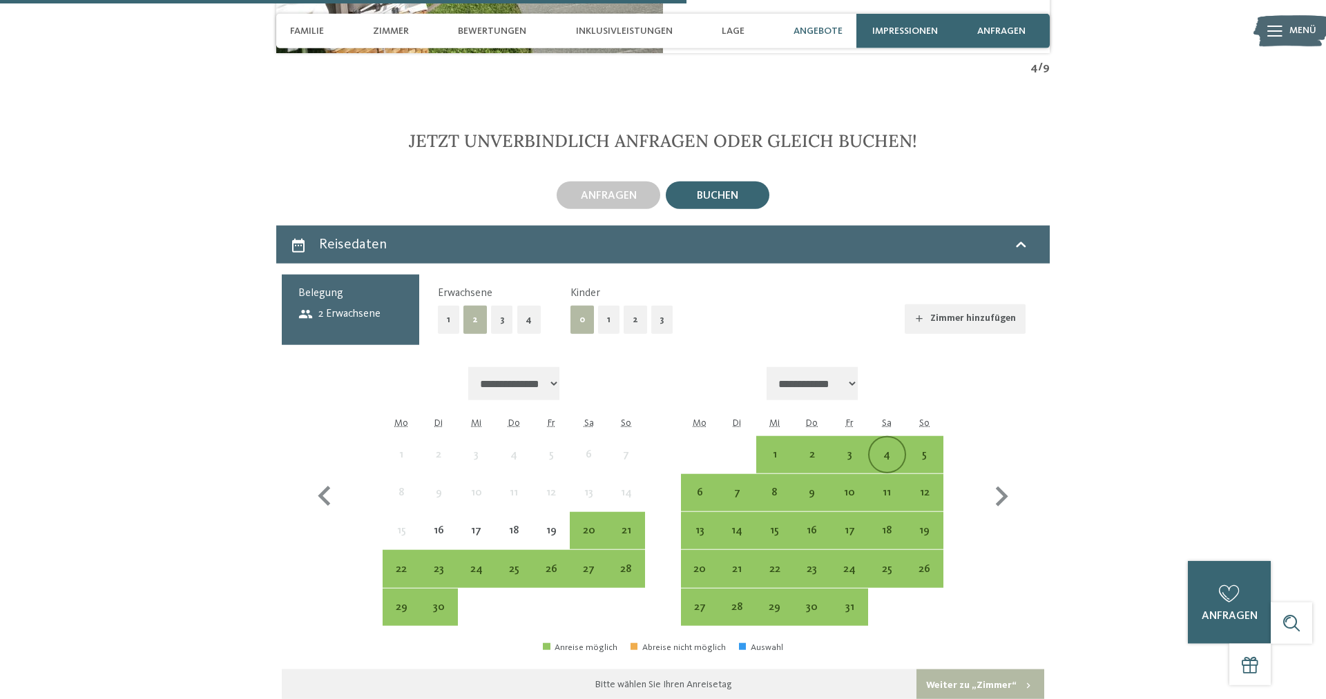
click at [887, 452] on div "4" at bounding box center [886, 466] width 35 height 35
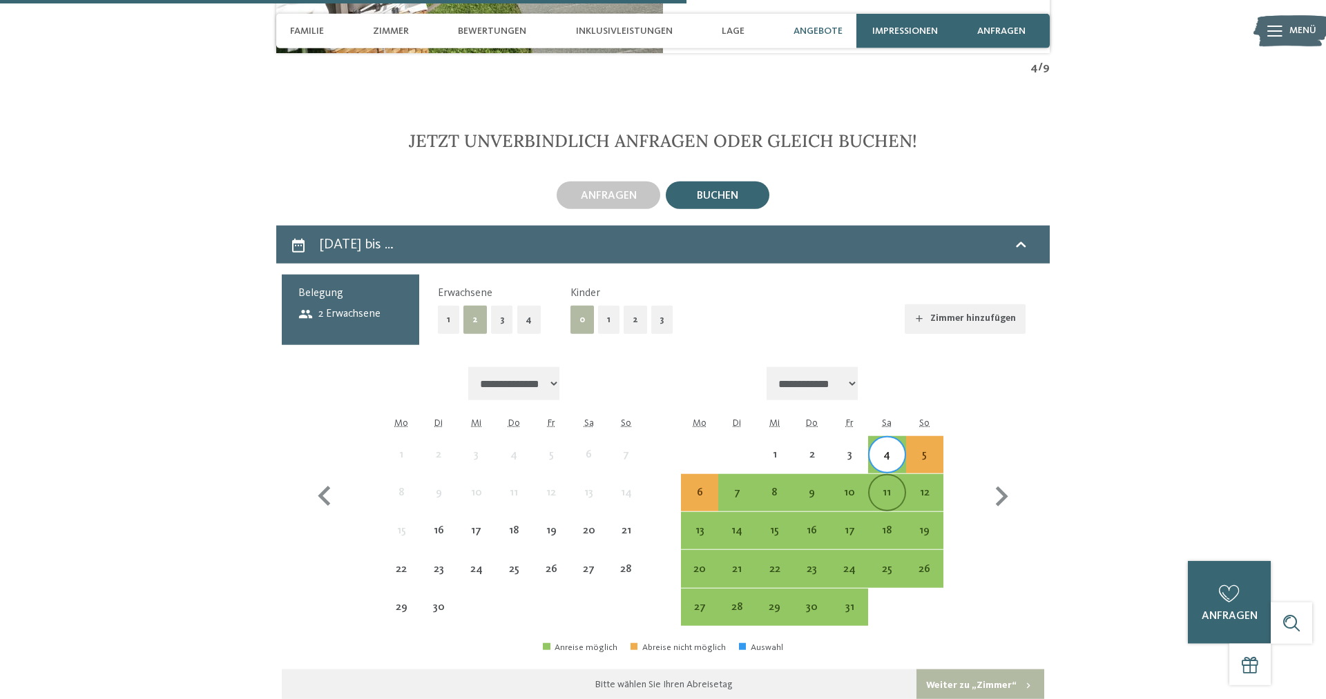
click at [895, 488] on div "11" at bounding box center [886, 504] width 35 height 35
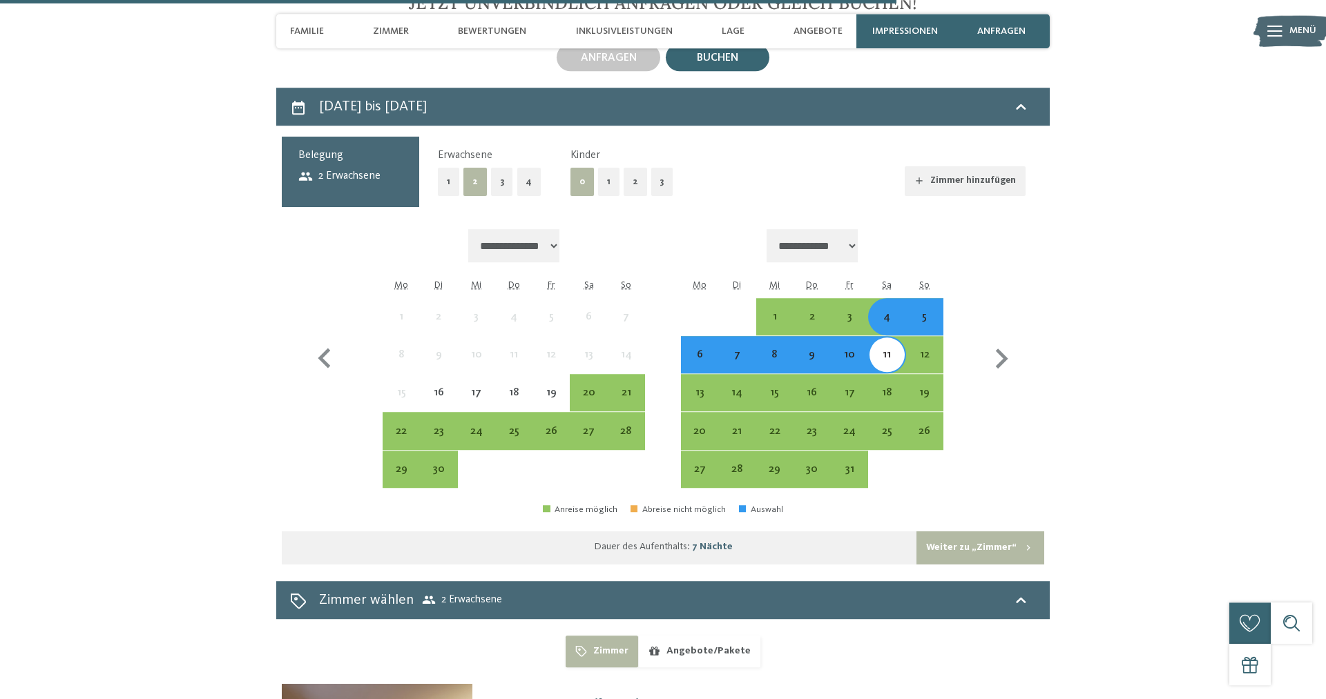
scroll to position [3502, 0]
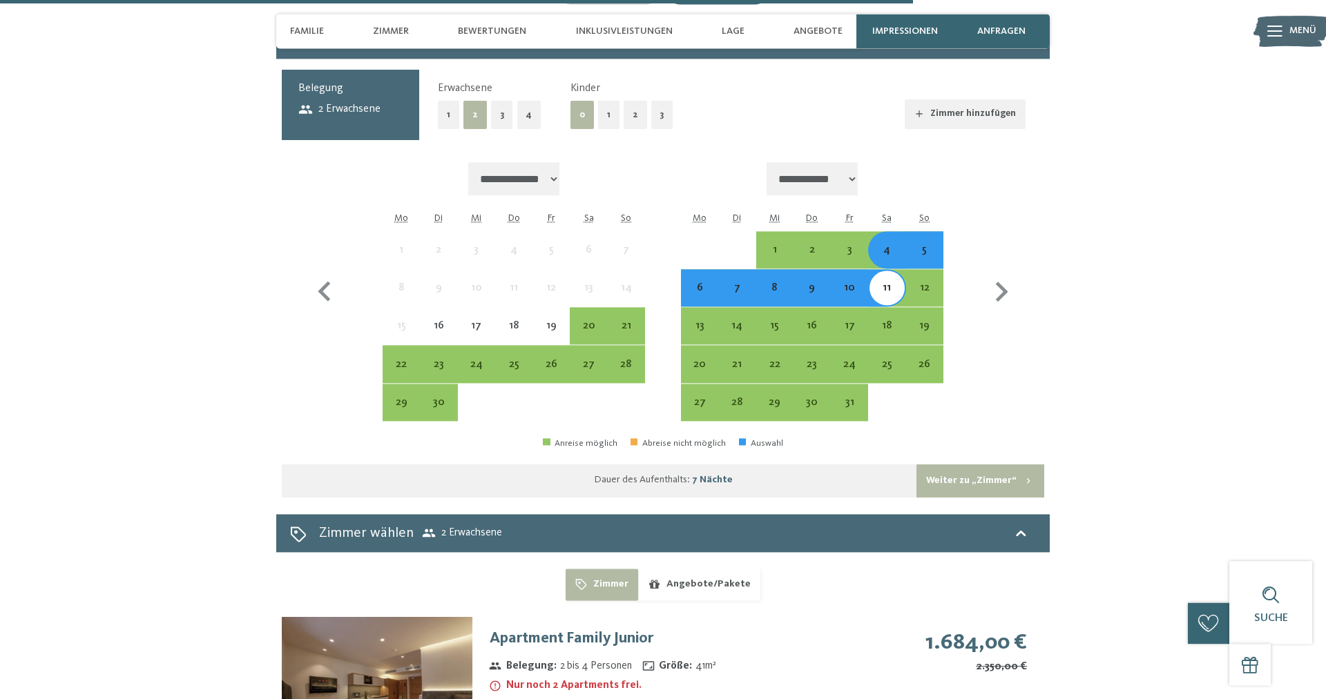
click at [980, 474] on button "Weiter zu „Zimmer“" at bounding box center [980, 481] width 128 height 33
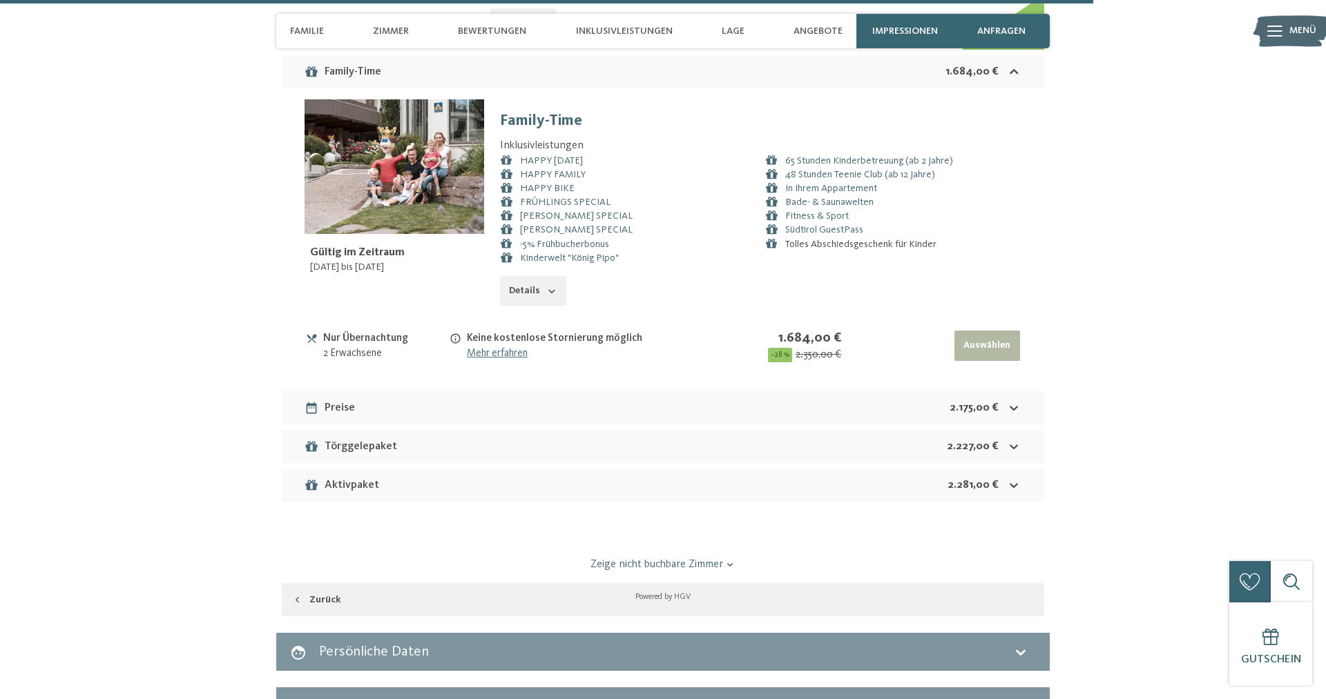
scroll to position [3936, 0]
click at [1014, 439] on icon at bounding box center [1014, 446] width 14 height 14
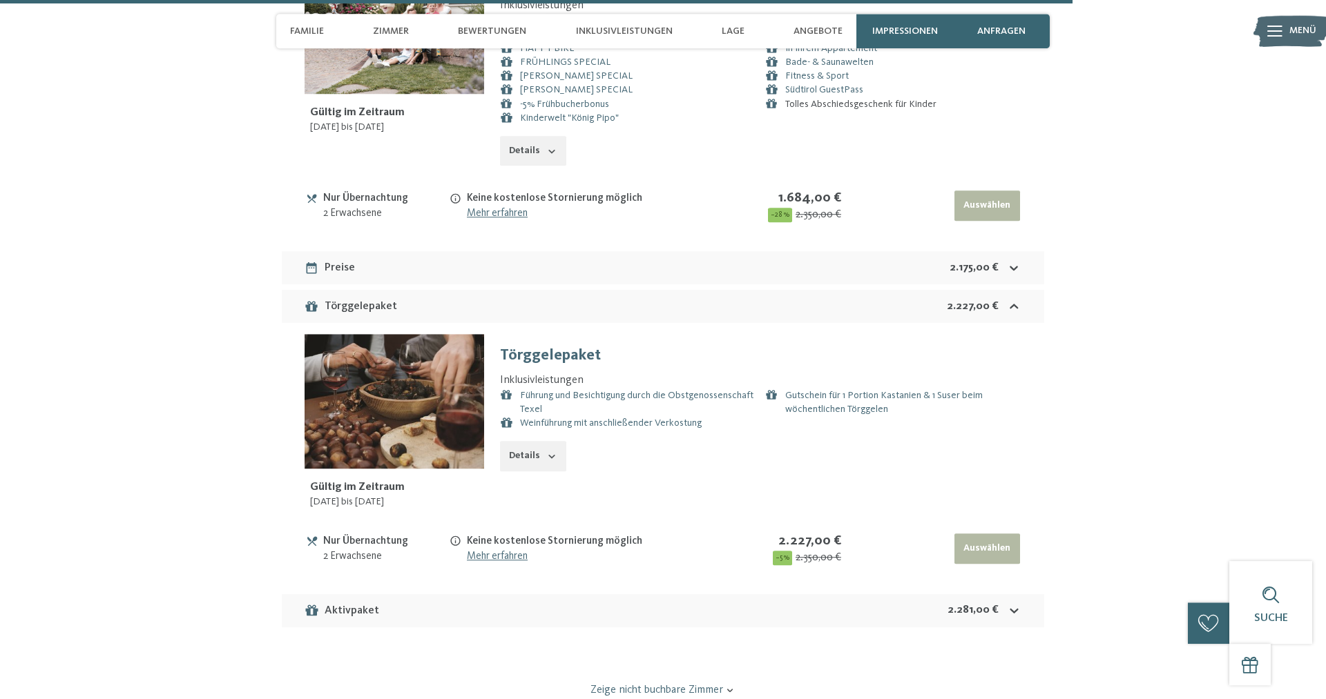
scroll to position [4076, 0]
click at [1016, 303] on icon at bounding box center [1013, 305] width 8 height 5
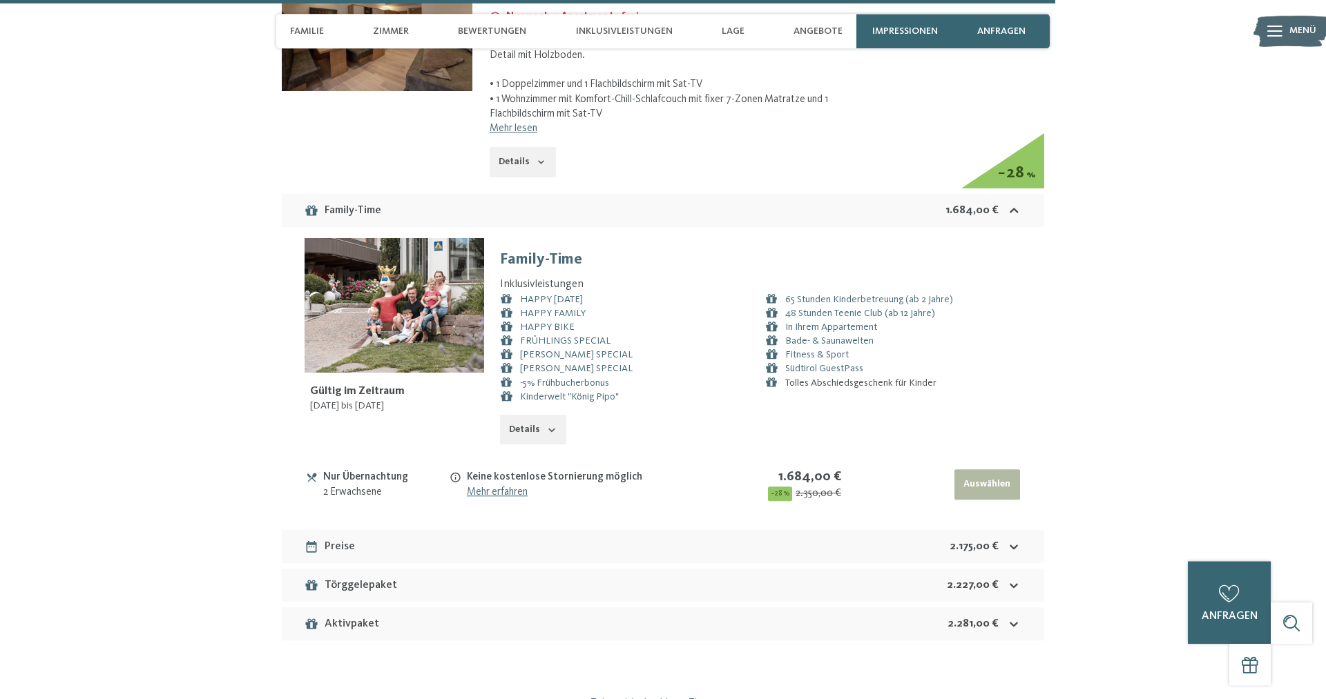
scroll to position [3796, 0]
click at [1015, 206] on icon at bounding box center [1014, 211] width 14 height 14
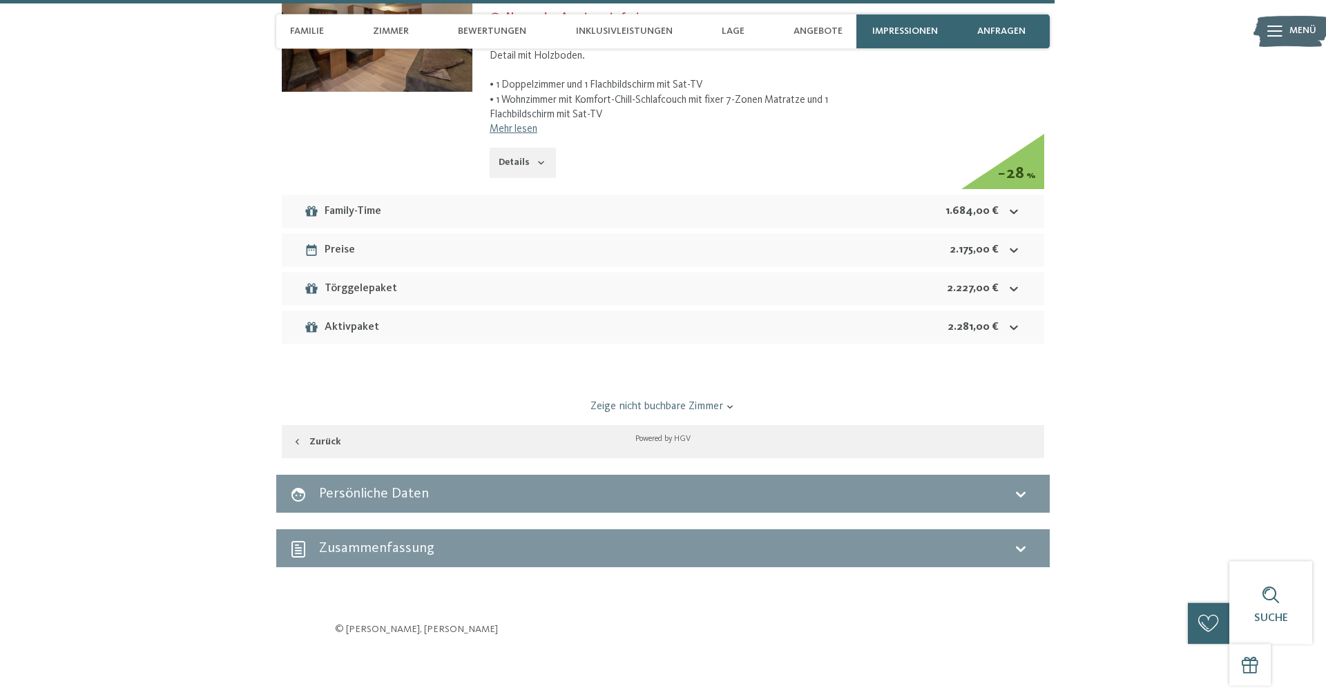
click at [371, 239] on div "Preise 2.175,00 €" at bounding box center [663, 249] width 762 height 33
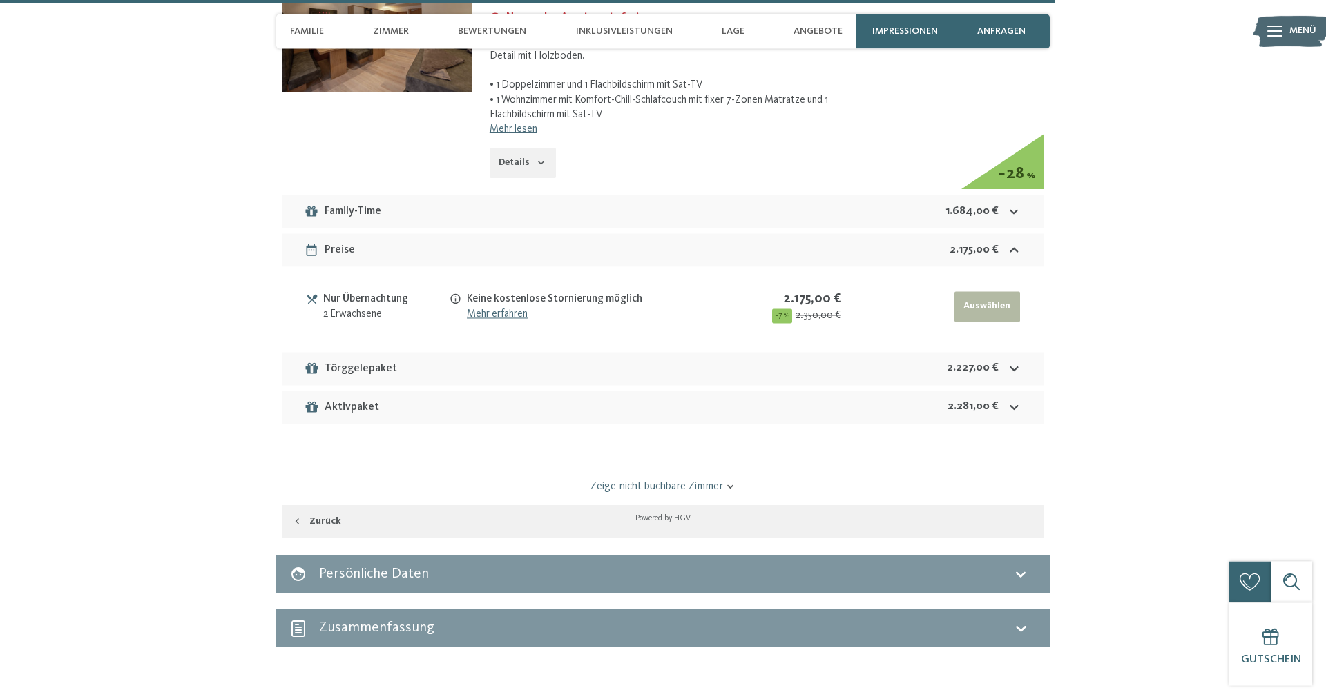
click at [357, 245] on div "Preise 2.175,00 €" at bounding box center [663, 249] width 762 height 33
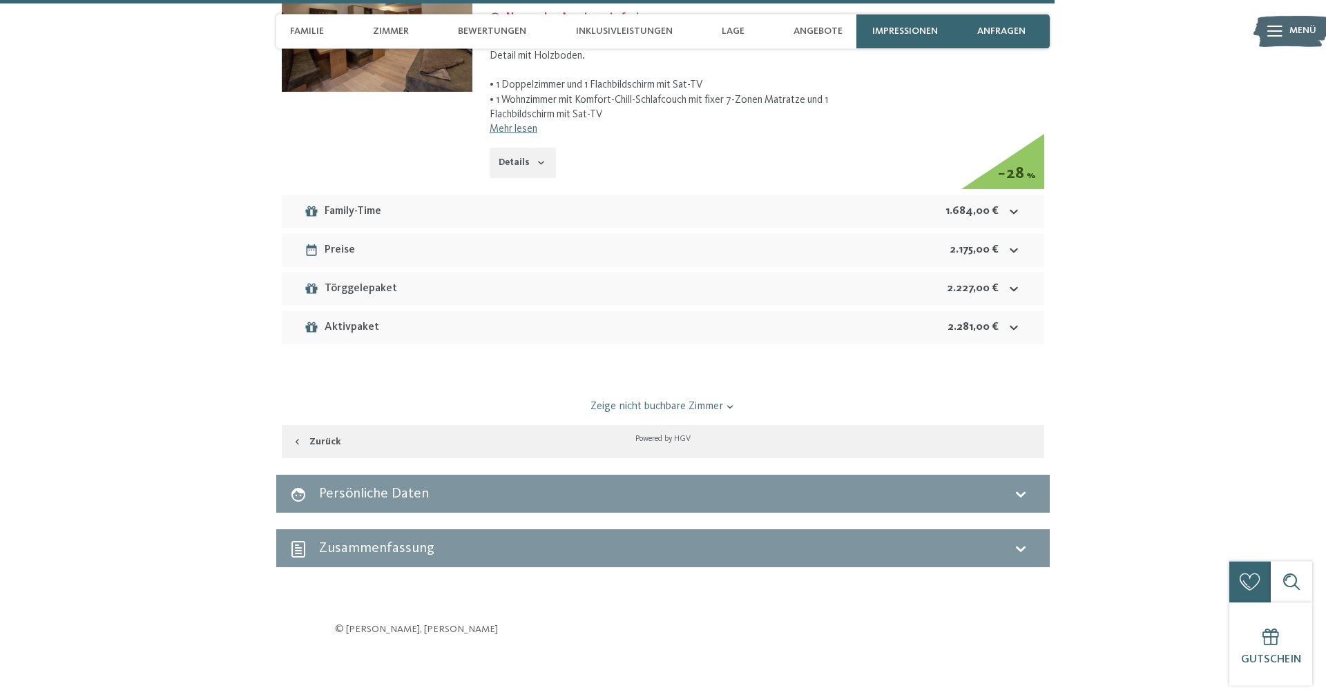
click at [362, 282] on div "Törggelepaket" at bounding box center [350, 288] width 93 height 17
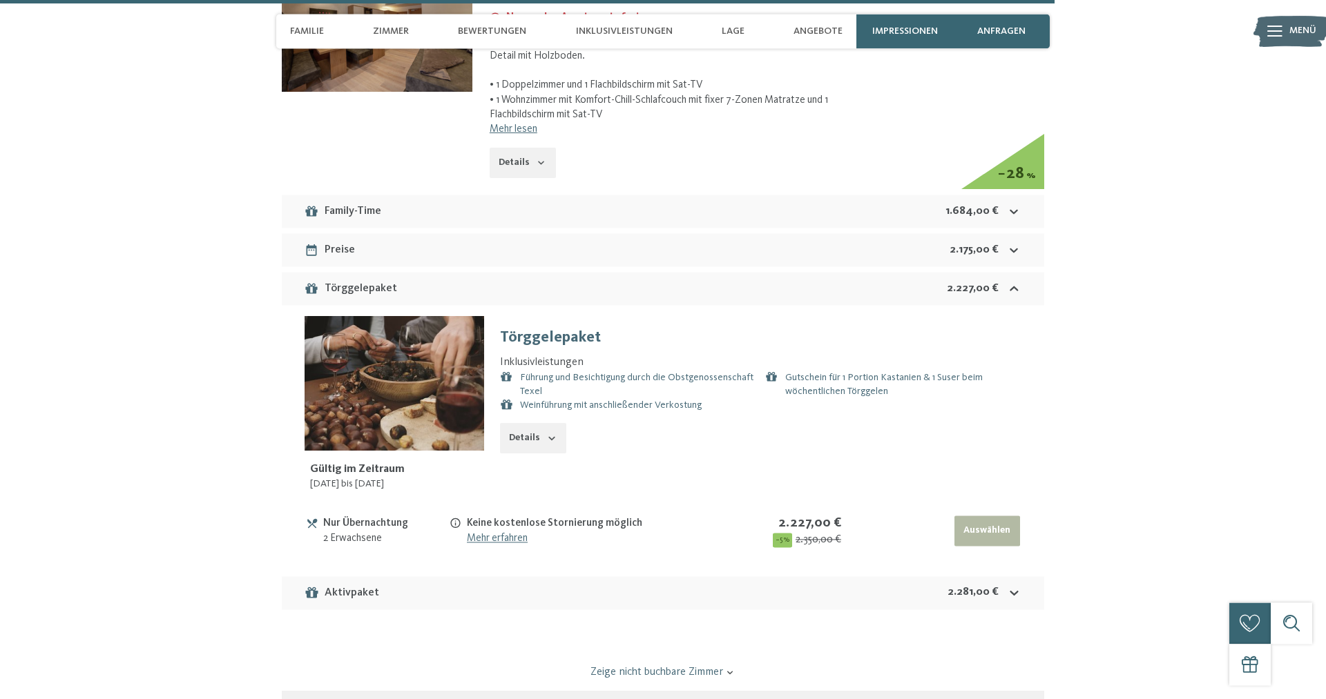
click at [362, 282] on div "Törggelepaket" at bounding box center [350, 288] width 93 height 17
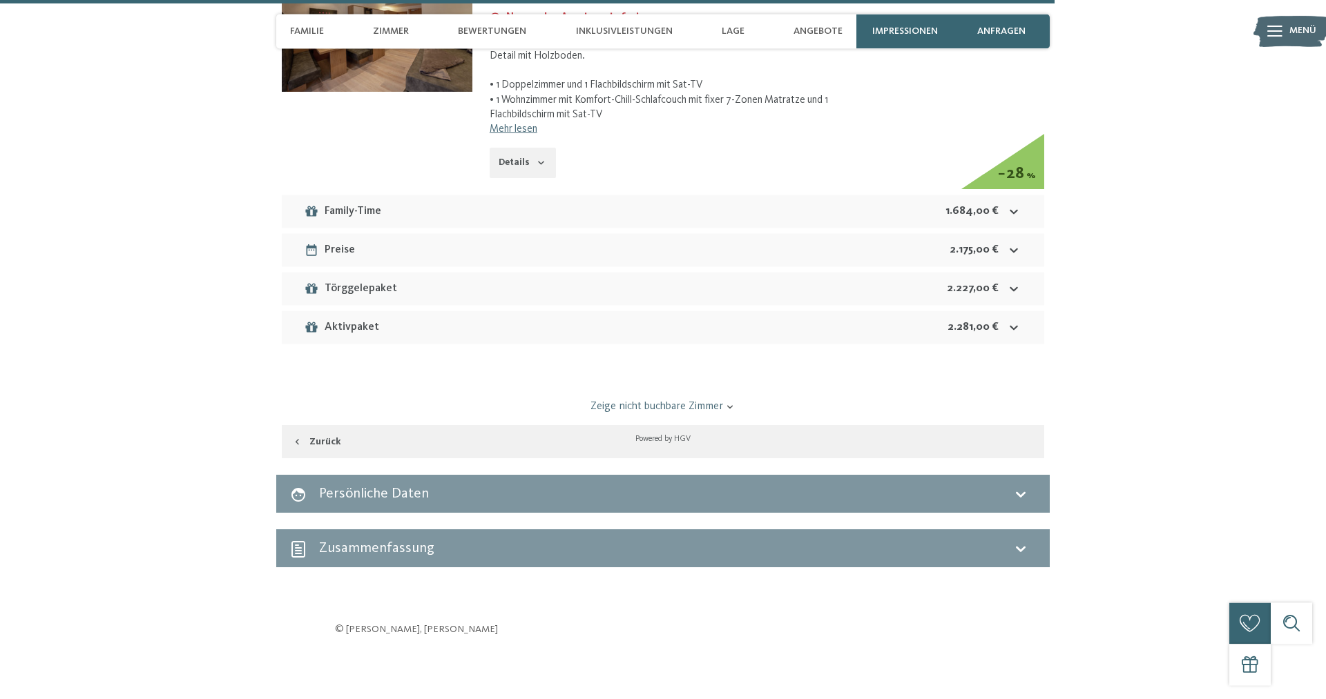
click at [361, 319] on div "Aktivpaket" at bounding box center [341, 327] width 75 height 17
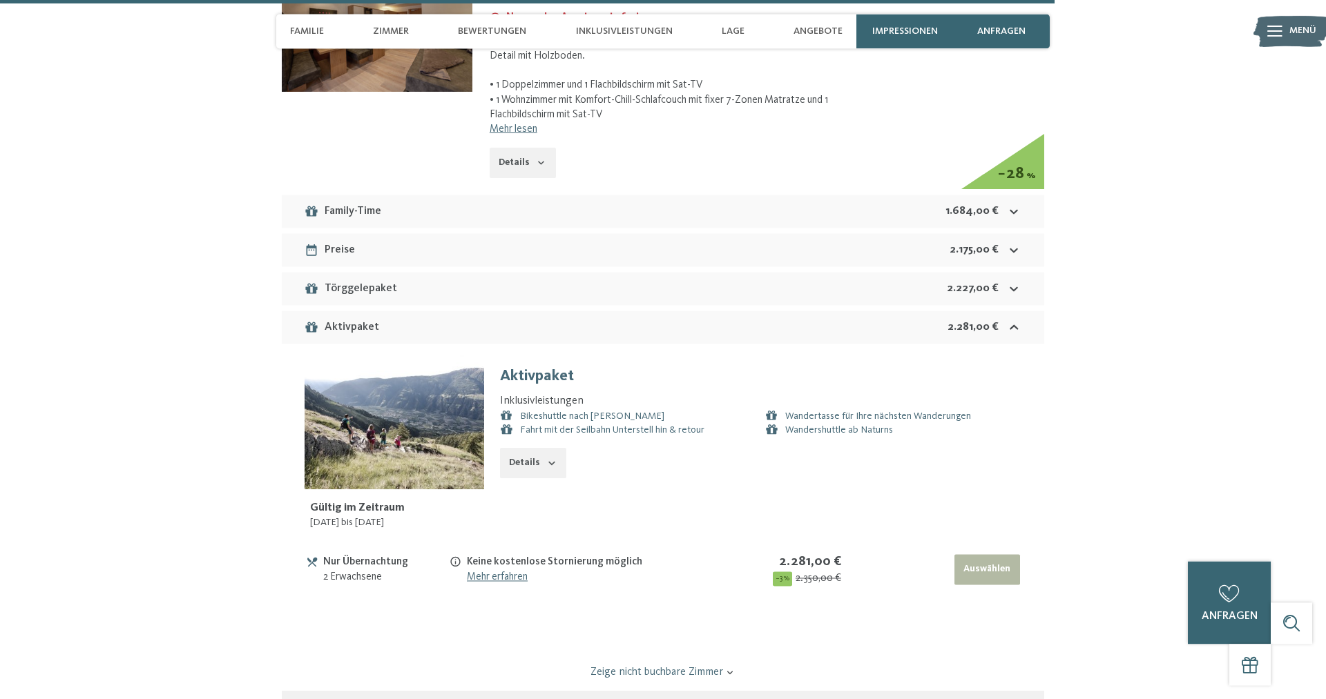
click at [361, 319] on div "Aktivpaket" at bounding box center [341, 327] width 75 height 17
